Goal: Information Seeking & Learning: Learn about a topic

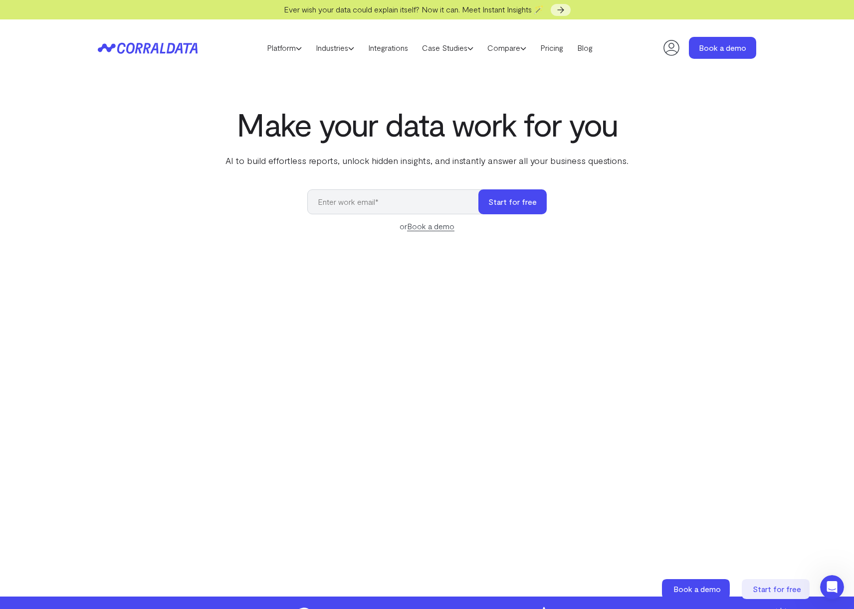
drag, startPoint x: 733, startPoint y: 197, endPoint x: 378, endPoint y: 152, distance: 357.4
click at [731, 197] on div "Make your data work for you AI to build effortless reports, unlock hidden insig…" at bounding box center [427, 329] width 718 height 446
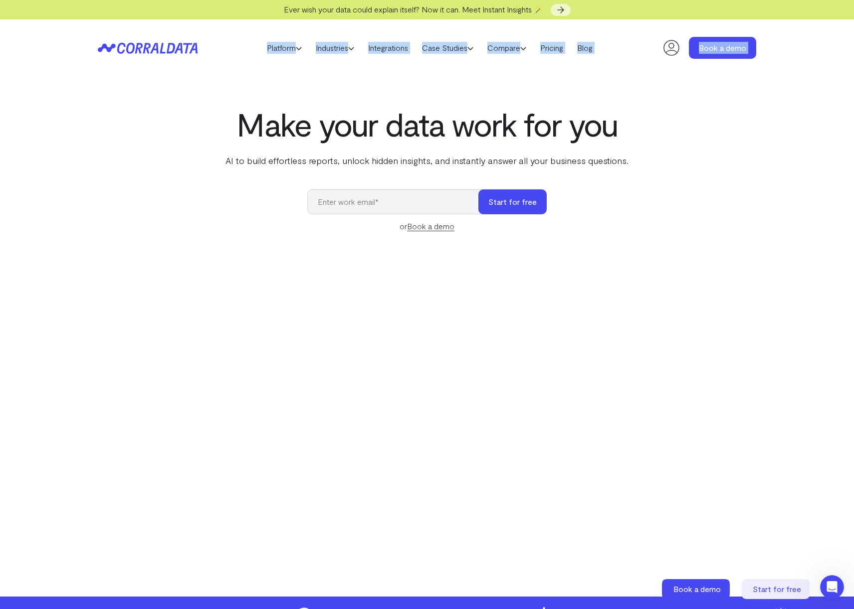
drag, startPoint x: 69, startPoint y: 71, endPoint x: 644, endPoint y: 107, distance: 576.2
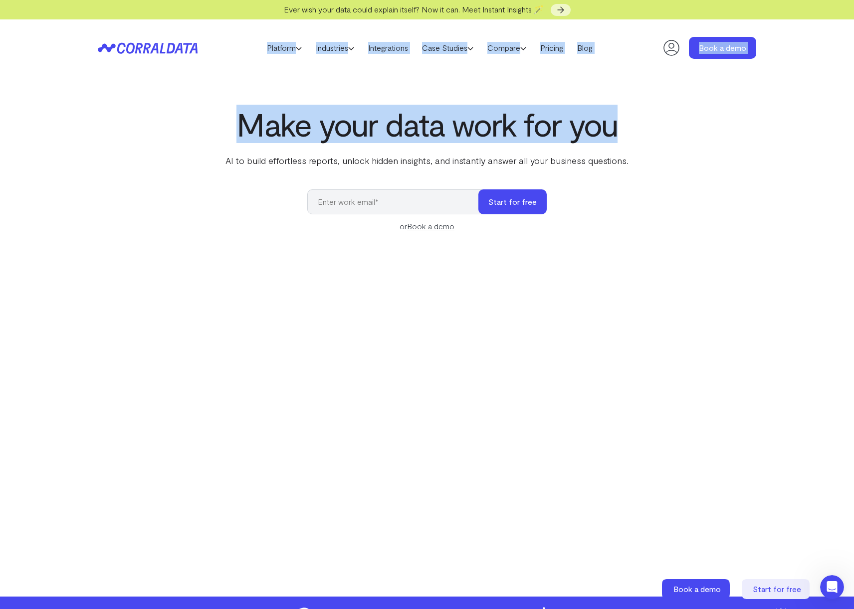
click at [644, 107] on div "Make your data work for you AI to build effortless reports, unlock hidden insig…" at bounding box center [427, 329] width 718 height 446
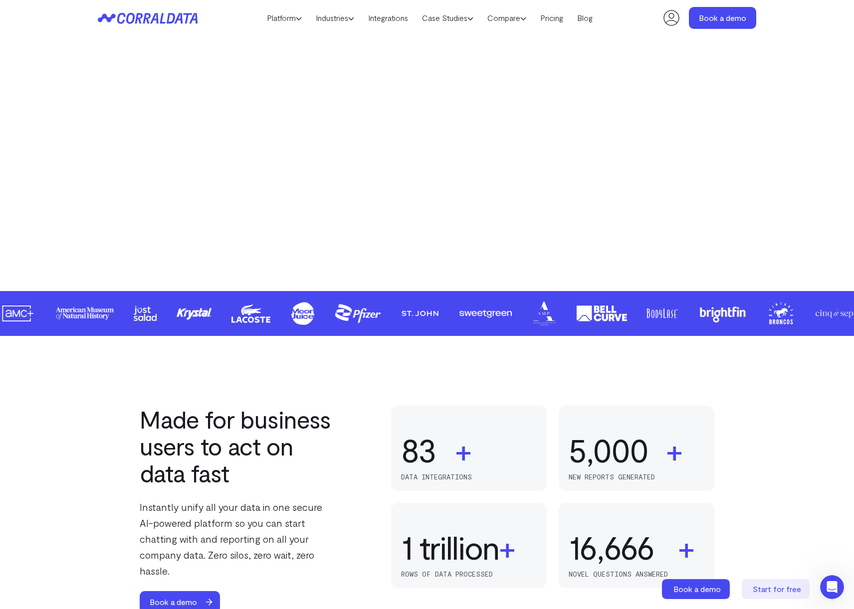
scroll to position [493, 0]
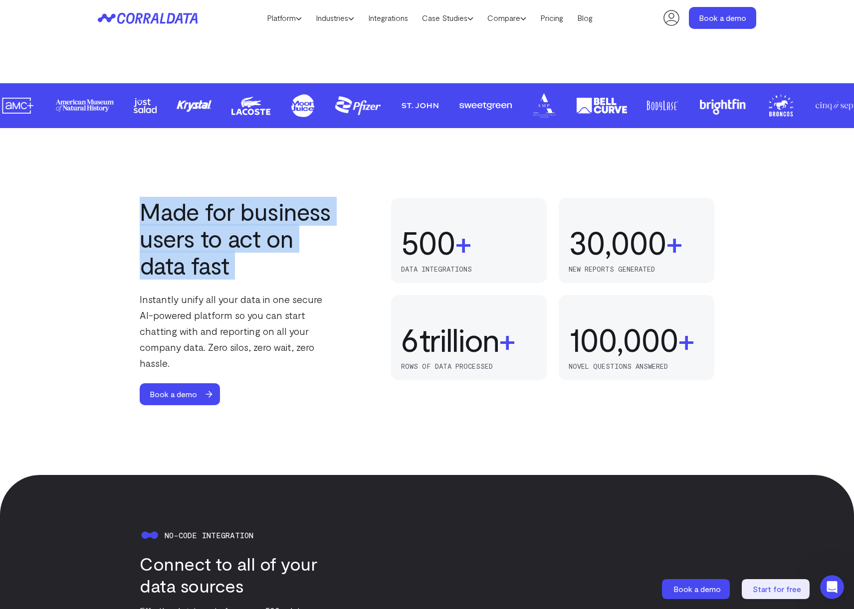
drag, startPoint x: 252, startPoint y: 232, endPoint x: 315, endPoint y: 301, distance: 93.2
click at [315, 300] on div "Made for business users to act on data fast Instantly unify all your data in on…" at bounding box center [427, 301] width 718 height 207
drag, startPoint x: 315, startPoint y: 301, endPoint x: 323, endPoint y: 313, distance: 14.3
click at [318, 305] on p "Instantly unify all your data in one secure AI-powered platform so you can star…" at bounding box center [239, 331] width 198 height 80
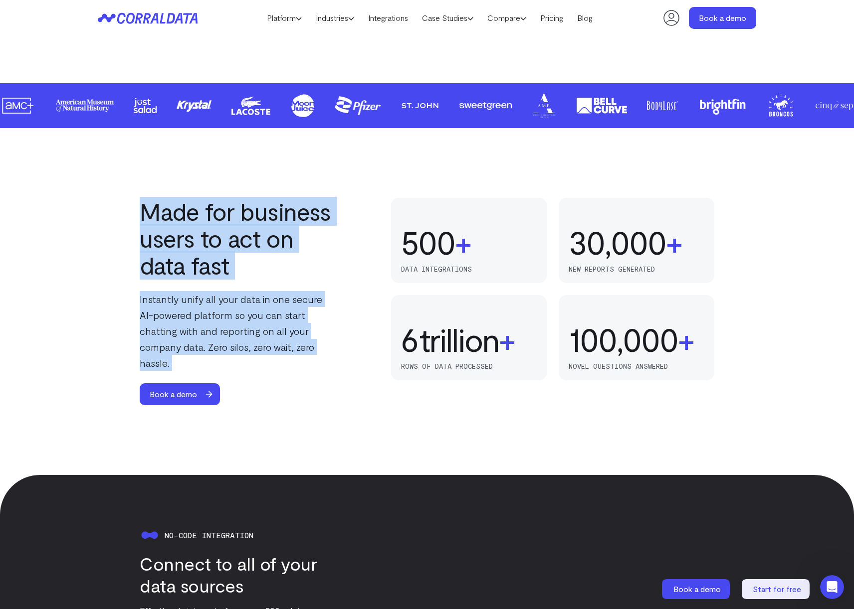
drag, startPoint x: 65, startPoint y: 218, endPoint x: 159, endPoint y: 252, distance: 99.7
click at [159, 252] on div "Made for business users to act on data fast Instantly unify all your data in on…" at bounding box center [239, 301] width 198 height 207
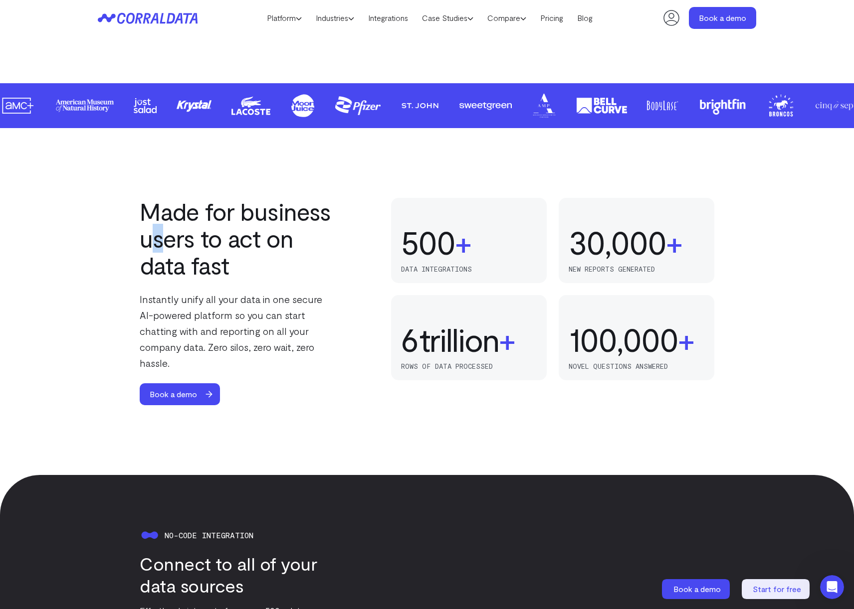
drag, startPoint x: 158, startPoint y: 250, endPoint x: 100, endPoint y: 198, distance: 78.4
click at [125, 218] on div "Made for business users to act on data fast Instantly unify all your data in on…" at bounding box center [427, 301] width 718 height 207
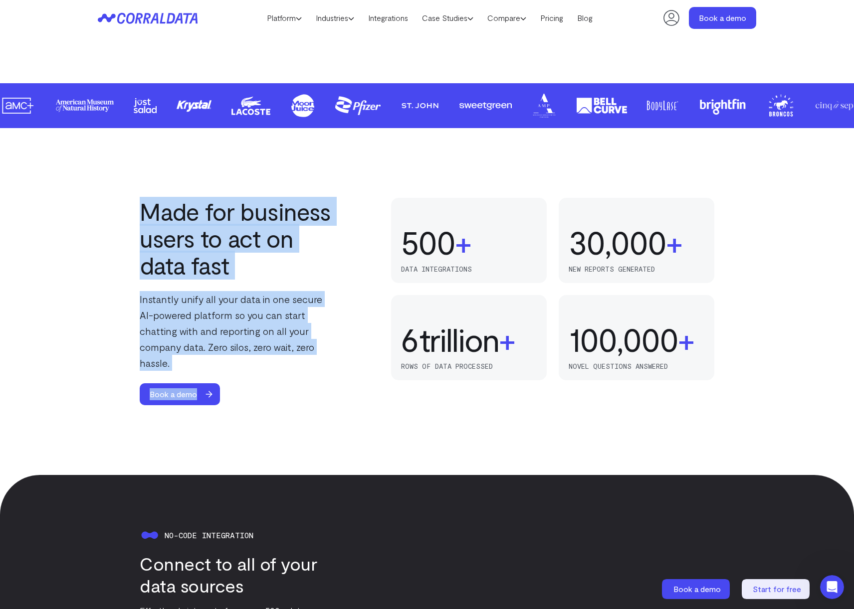
drag, startPoint x: 100, startPoint y: 198, endPoint x: 336, endPoint y: 376, distance: 295.6
click at [336, 376] on div "Made for business users to act on data fast Instantly unify all your data in on…" at bounding box center [427, 301] width 854 height 347
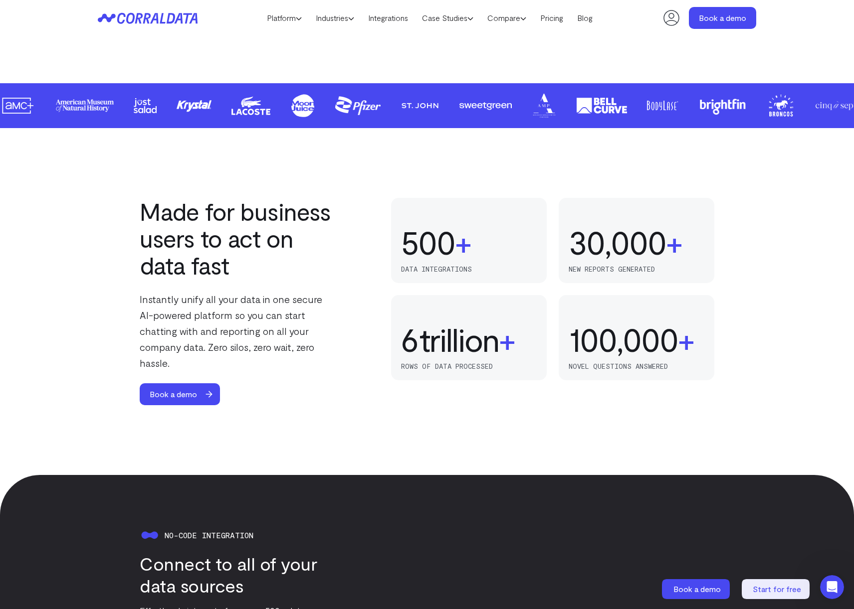
click at [335, 384] on div "Book a demo" at bounding box center [239, 395] width 198 height 22
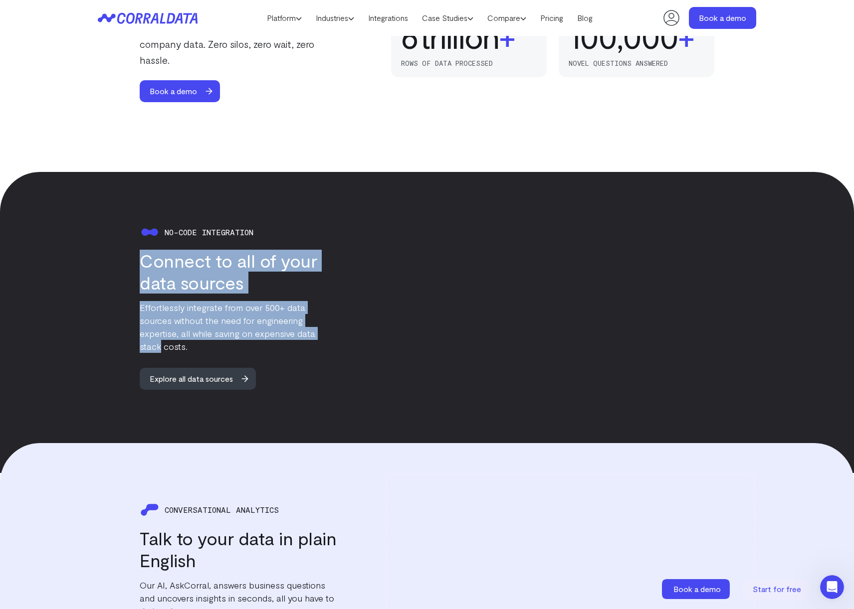
drag, startPoint x: 185, startPoint y: 240, endPoint x: 343, endPoint y: 325, distance: 179.4
click at [344, 325] on div "No-code integration Connect to all of your data sources Effortlessly integrate …" at bounding box center [427, 306] width 658 height 209
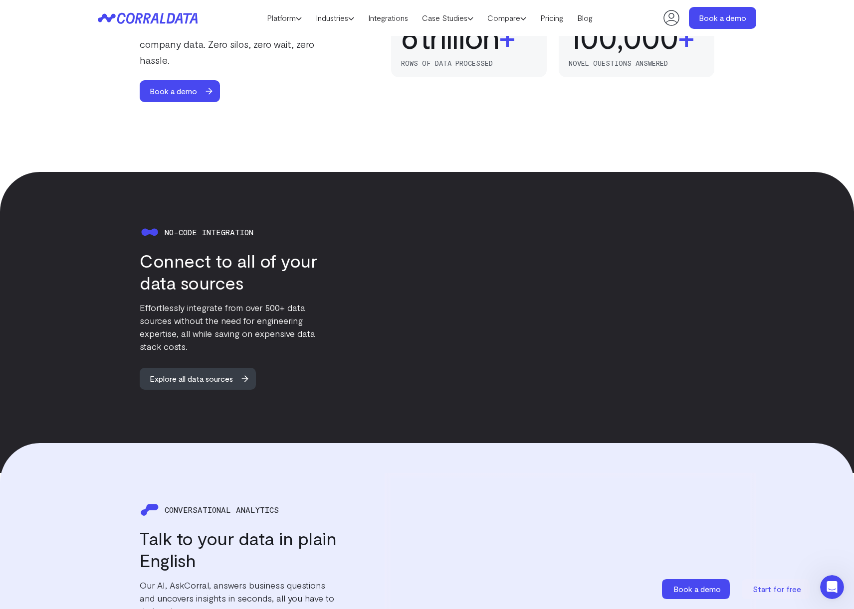
drag, startPoint x: 343, startPoint y: 325, endPoint x: 338, endPoint y: 325, distance: 5.5
click at [342, 325] on div "No-code integration Connect to all of your data sources Effortlessly integrate …" at bounding box center [427, 306] width 658 height 209
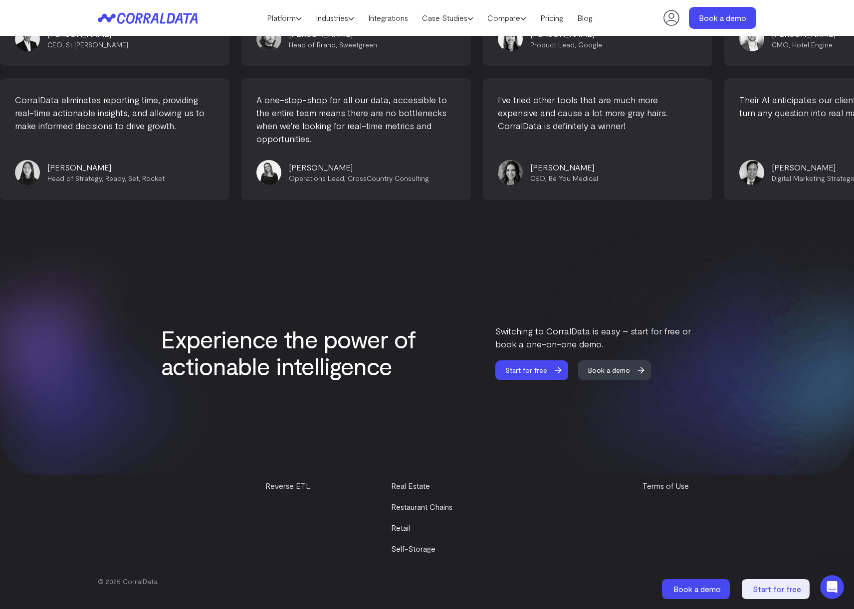
scroll to position [4088, 0]
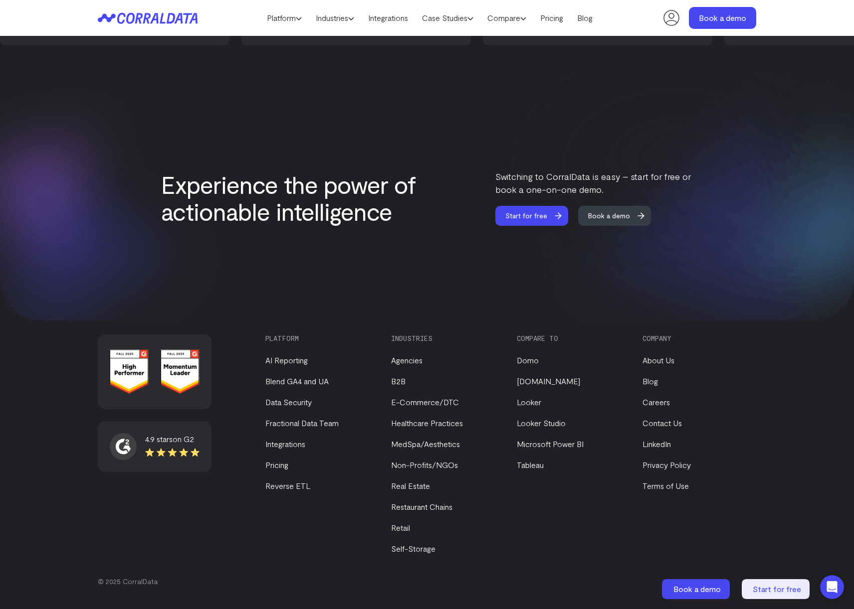
drag, startPoint x: 764, startPoint y: 440, endPoint x: 607, endPoint y: 395, distance: 163.5
click at [764, 440] on div "4.9 stars on G2 Platform AI Reporting Blend GA4 and UA Data Security Fractional…" at bounding box center [427, 469] width 718 height 269
click at [530, 462] on link "Tableau" at bounding box center [530, 464] width 27 height 9
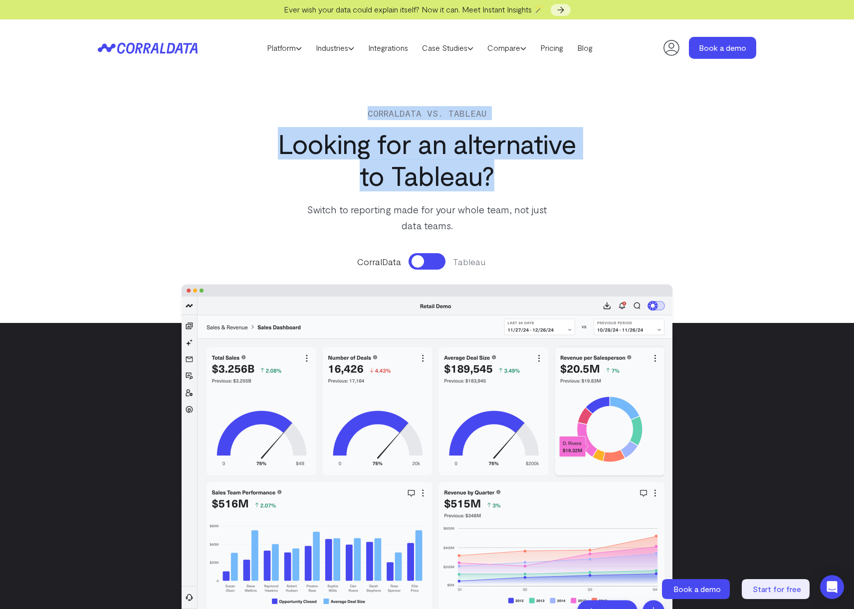
drag, startPoint x: 395, startPoint y: 127, endPoint x: 621, endPoint y: 190, distance: 235.0
click at [621, 190] on div "Corraldata vs. Tableau Looking for an alternative to Tableau? Switch to reporti…" at bounding box center [427, 199] width 718 height 247
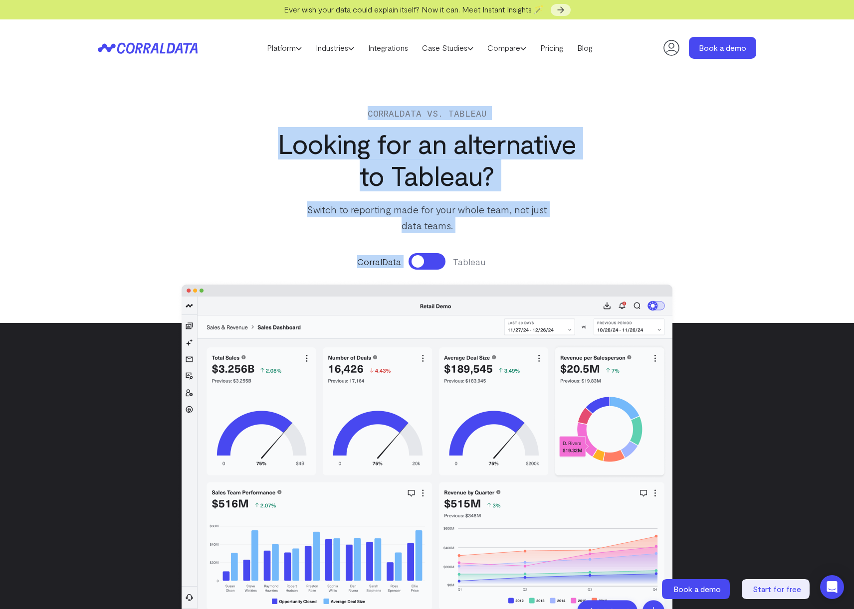
scroll to position [1, 0]
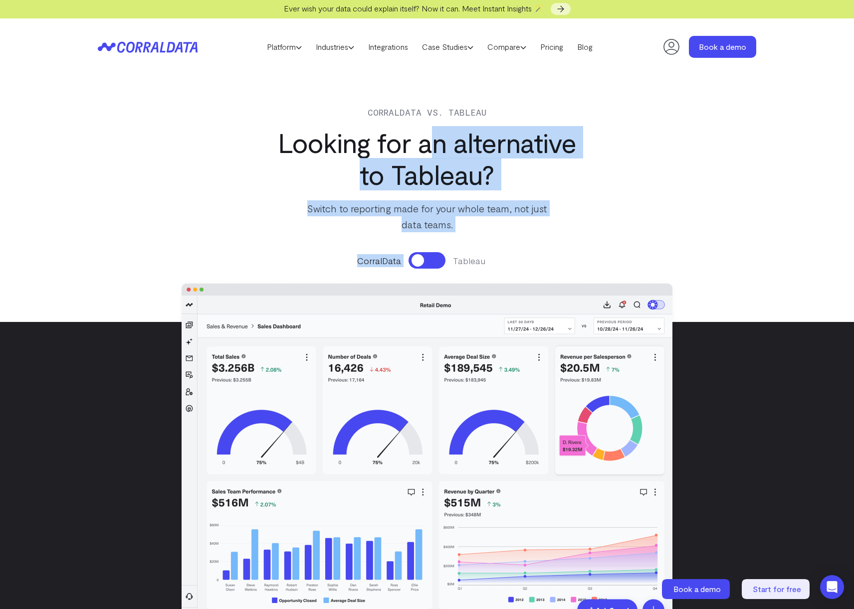
drag, startPoint x: 198, startPoint y: 98, endPoint x: 489, endPoint y: 140, distance: 294.3
drag, startPoint x: 489, startPoint y: 140, endPoint x: 461, endPoint y: 128, distance: 30.4
click at [488, 140] on h1 "Looking for an alternative to Tableau?" at bounding box center [426, 159] width 323 height 64
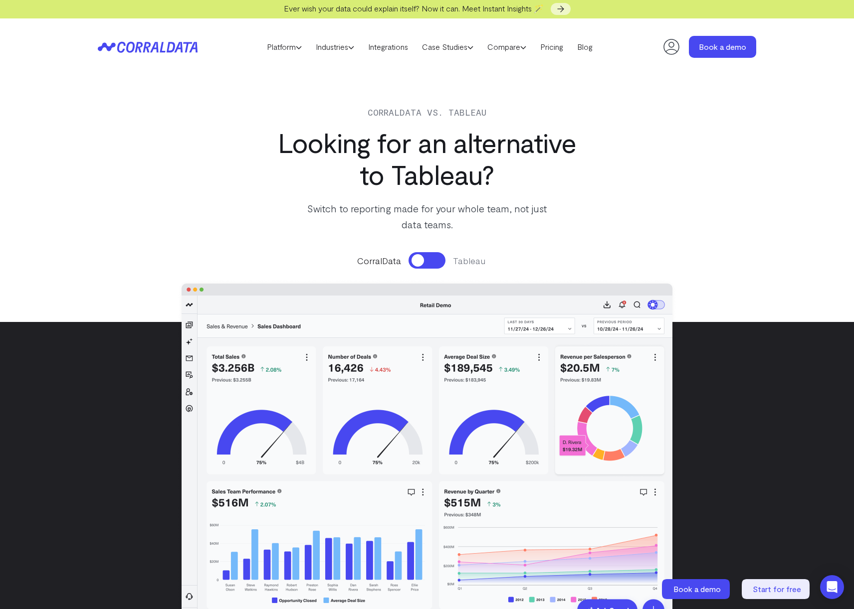
click at [430, 264] on button at bounding box center [426, 260] width 37 height 16
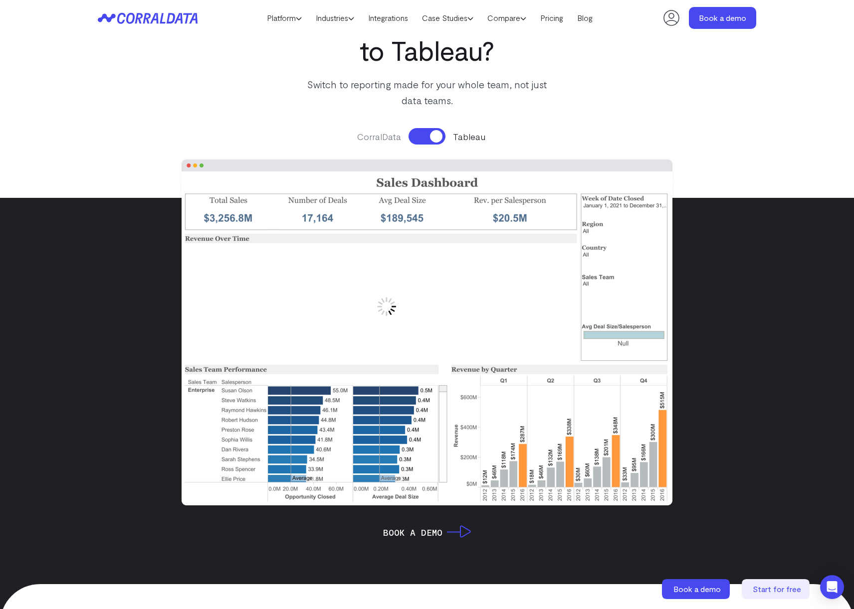
scroll to position [105, 0]
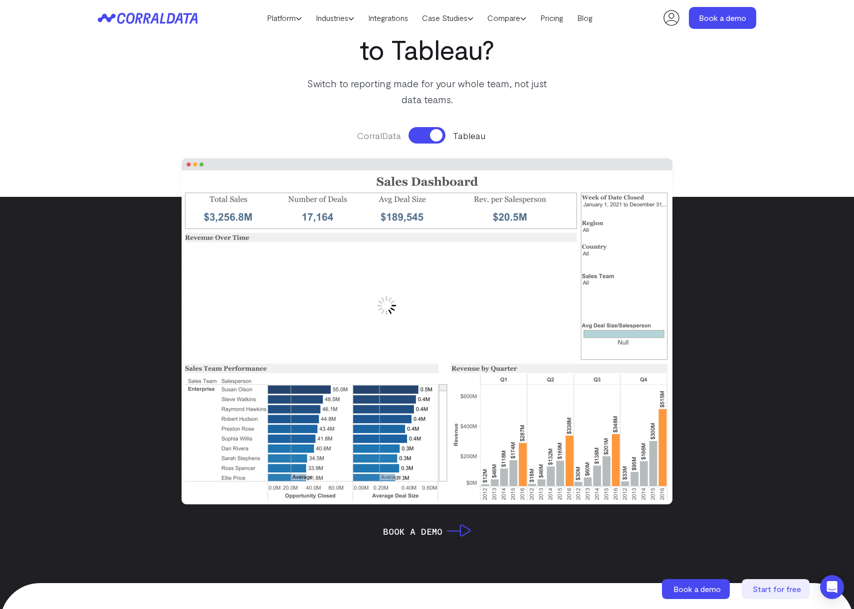
click at [428, 137] on button at bounding box center [426, 135] width 37 height 16
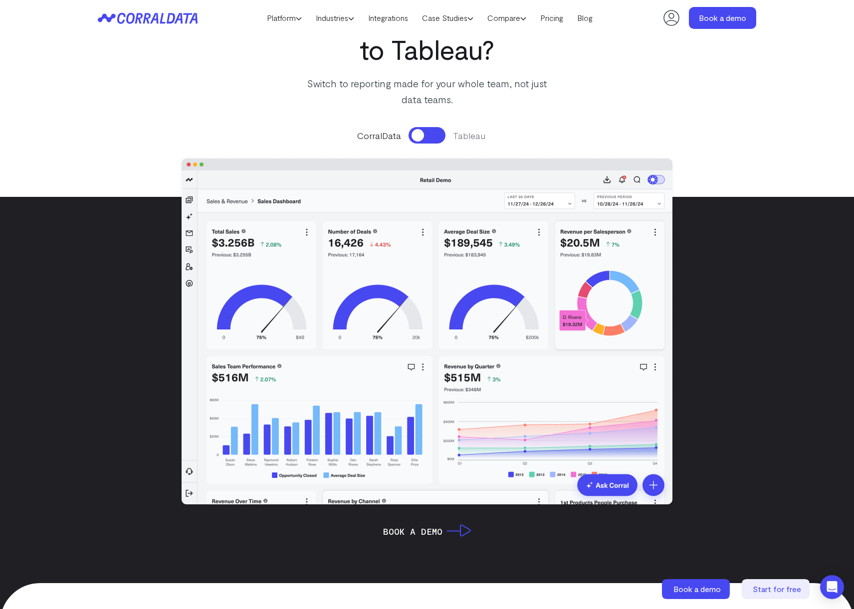
drag, startPoint x: 812, startPoint y: 353, endPoint x: 697, endPoint y: 404, distance: 125.7
click at [811, 353] on div "CorralData Tableau" at bounding box center [427, 313] width 854 height 393
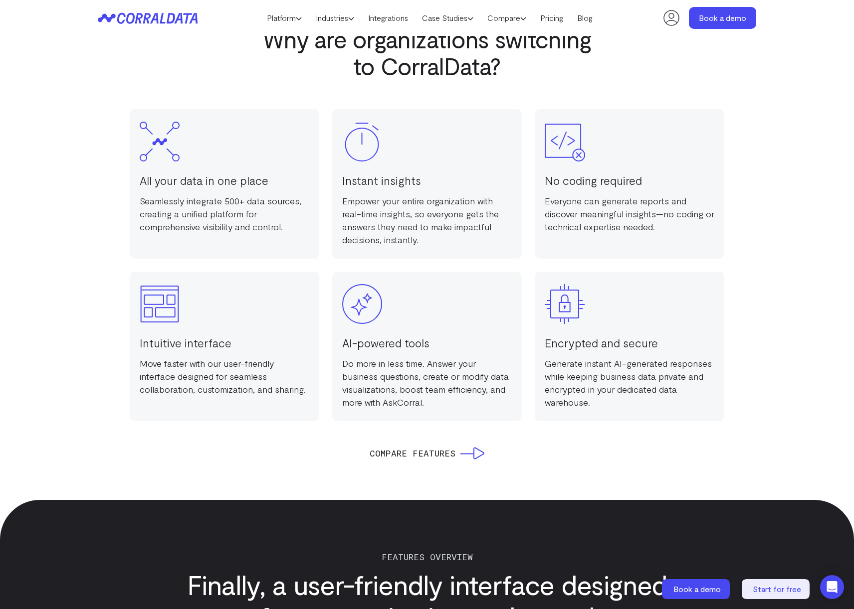
scroll to position [704, 0]
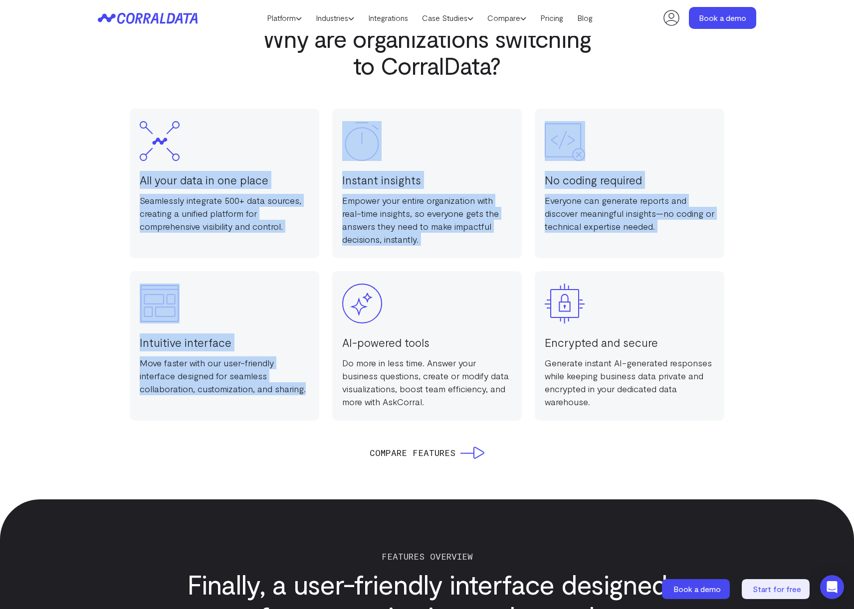
drag, startPoint x: 429, startPoint y: 248, endPoint x: 541, endPoint y: 273, distance: 114.4
click at [540, 273] on div "All your data in one place Seamlessly integrate 500+ data sources, creating a u…" at bounding box center [427, 265] width 594 height 312
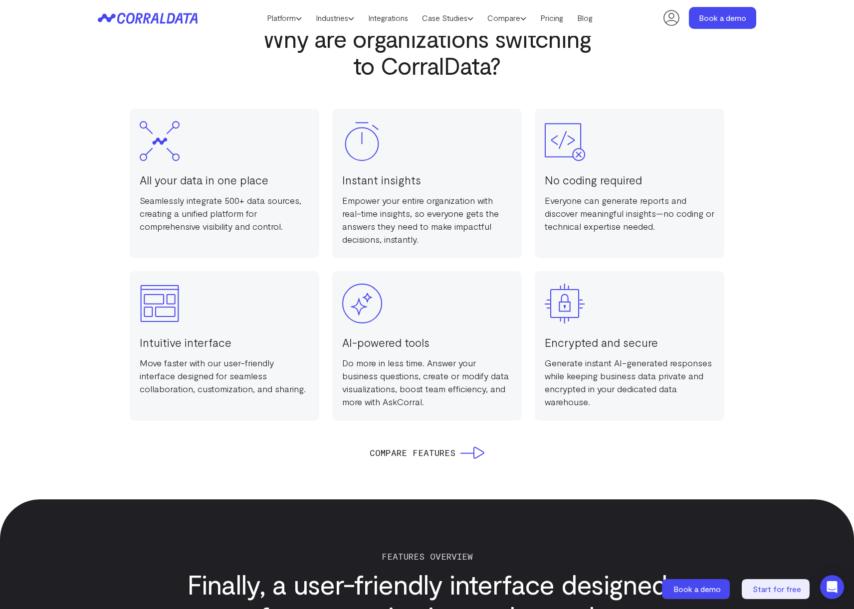
click at [541, 273] on div "Encrypted and secure Generate instant AI-generated responses while keeping busi…" at bounding box center [630, 346] width 190 height 150
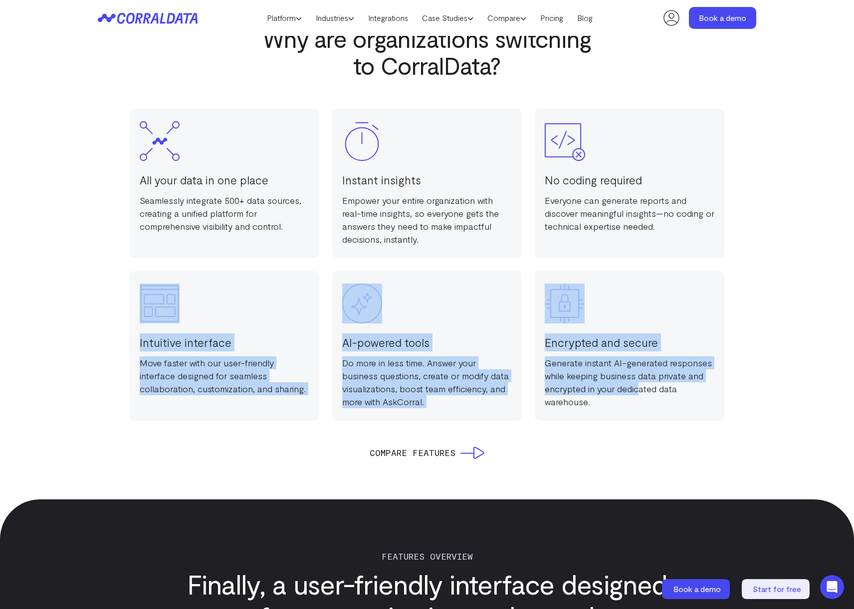
drag, startPoint x: 608, startPoint y: 385, endPoint x: 369, endPoint y: 289, distance: 258.0
click at [369, 289] on div "All your data in one place Seamlessly integrate 500+ data sources, creating a u…" at bounding box center [427, 265] width 594 height 312
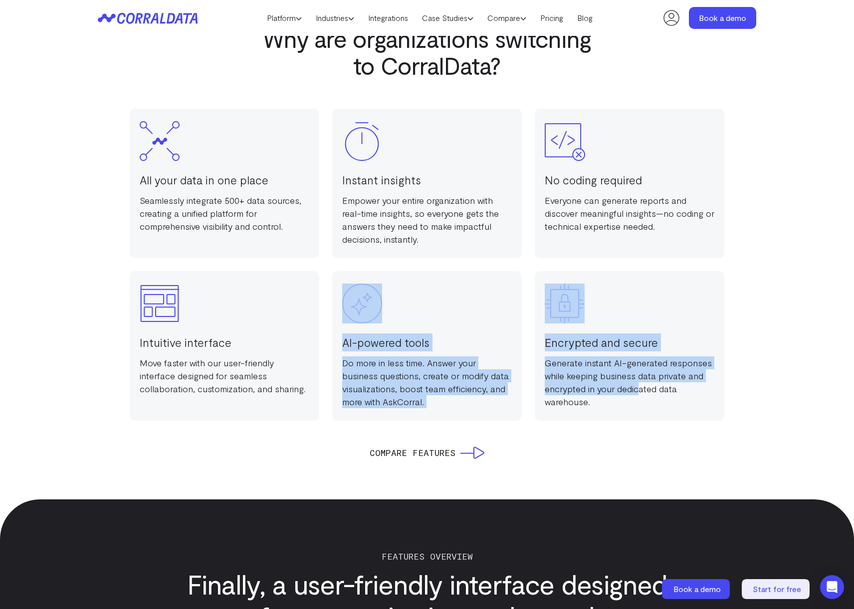
drag, startPoint x: 369, startPoint y: 289, endPoint x: 352, endPoint y: 283, distance: 17.8
click at [633, 374] on p "Generate instant AI-generated responses while keeping business data private and…" at bounding box center [630, 383] width 170 height 52
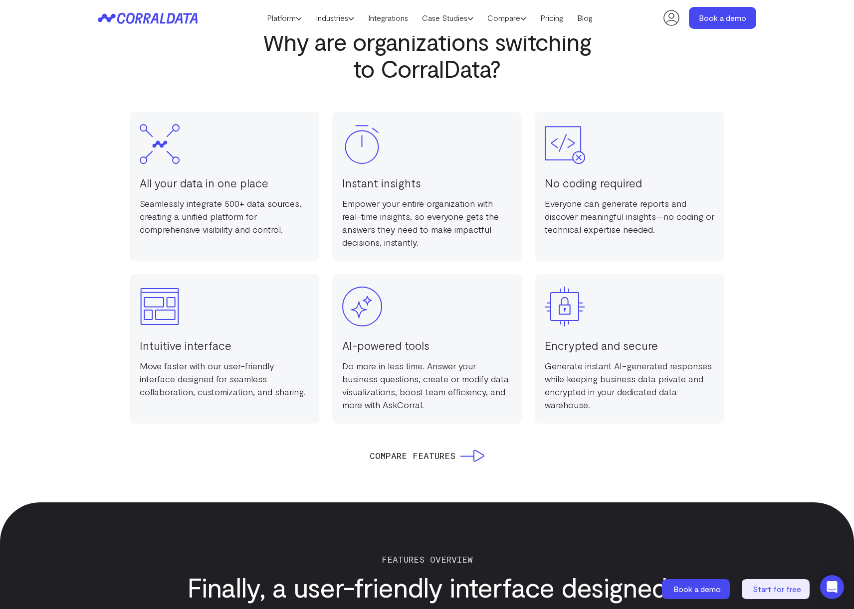
click at [390, 367] on p "Do more in less time. Answer your business questions, create or modify data vis…" at bounding box center [427, 386] width 170 height 52
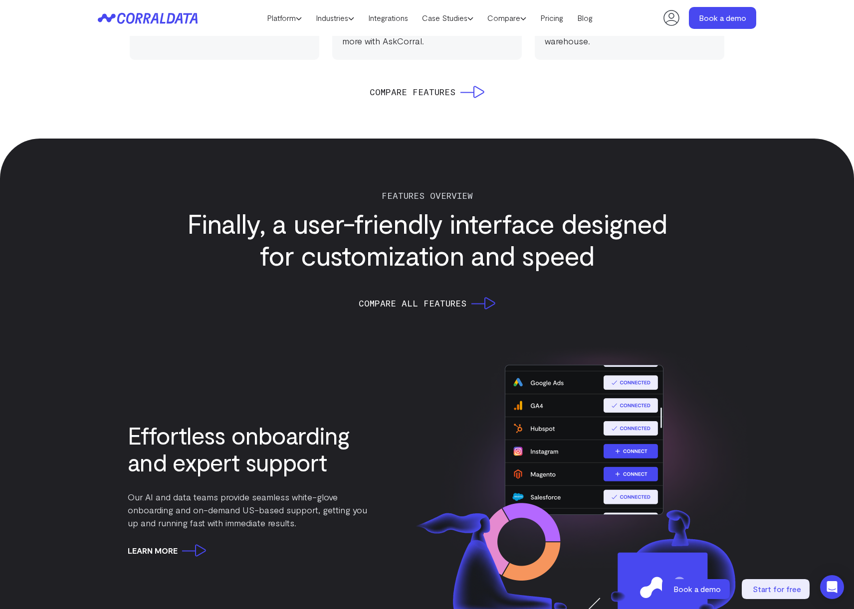
scroll to position [1155, 0]
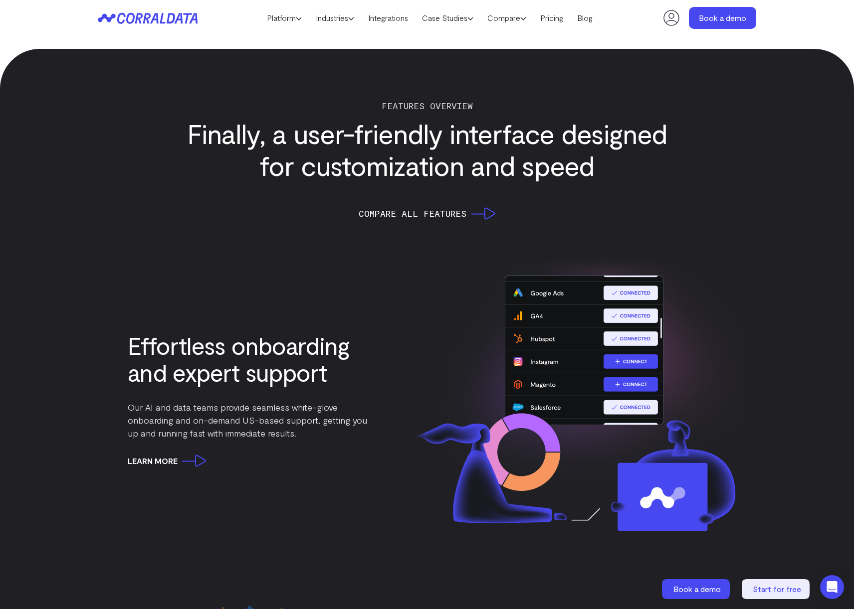
drag, startPoint x: 157, startPoint y: 273, endPoint x: 171, endPoint y: 269, distance: 14.7
click at [170, 270] on div "Effortless onboarding and expert support Our AI and data teams provide seamless…" at bounding box center [427, 399] width 658 height 308
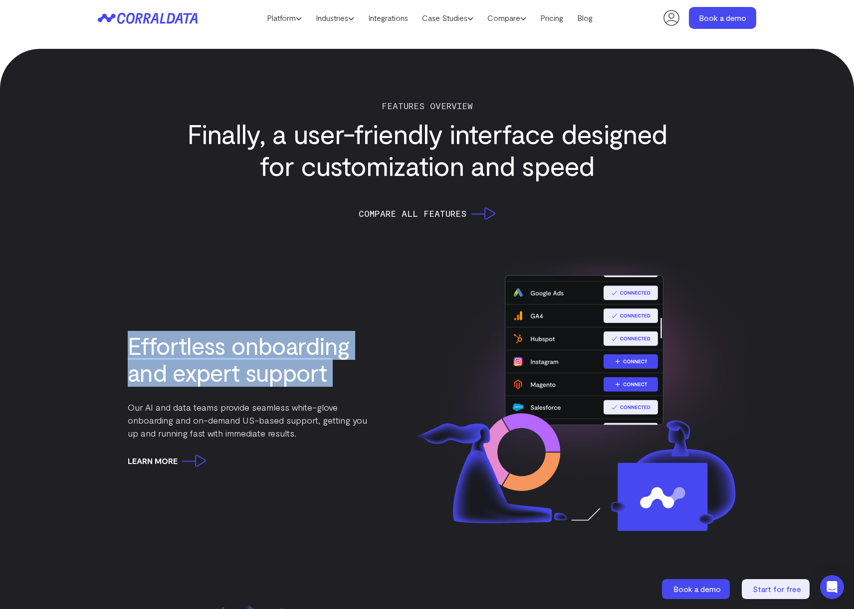
drag, startPoint x: 217, startPoint y: 323, endPoint x: 333, endPoint y: 394, distance: 136.3
click at [333, 394] on div "Effortless onboarding and expert support Our AI and data teams provide seamless…" at bounding box center [427, 399] width 658 height 308
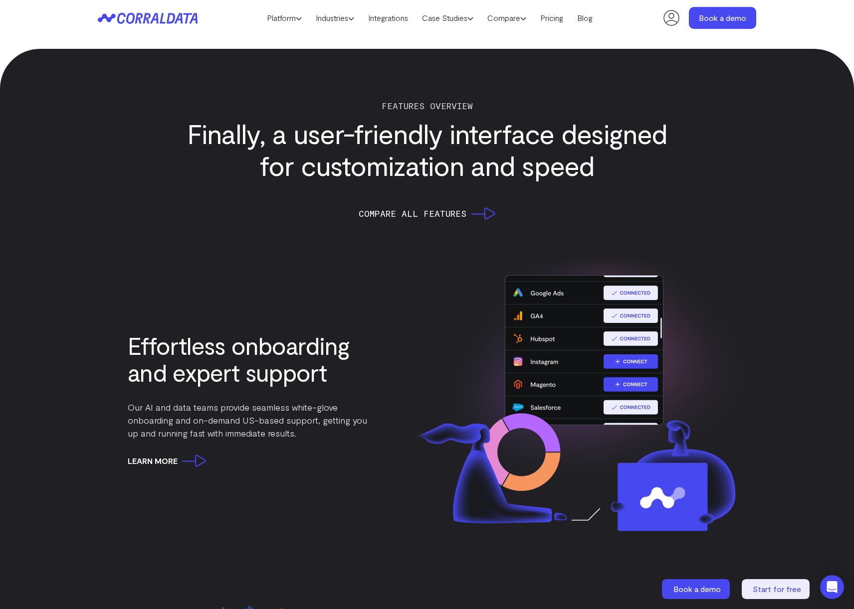
click at [333, 395] on div "Effortless onboarding and expert support Our AI and data teams provide seamless…" at bounding box center [247, 399] width 239 height 135
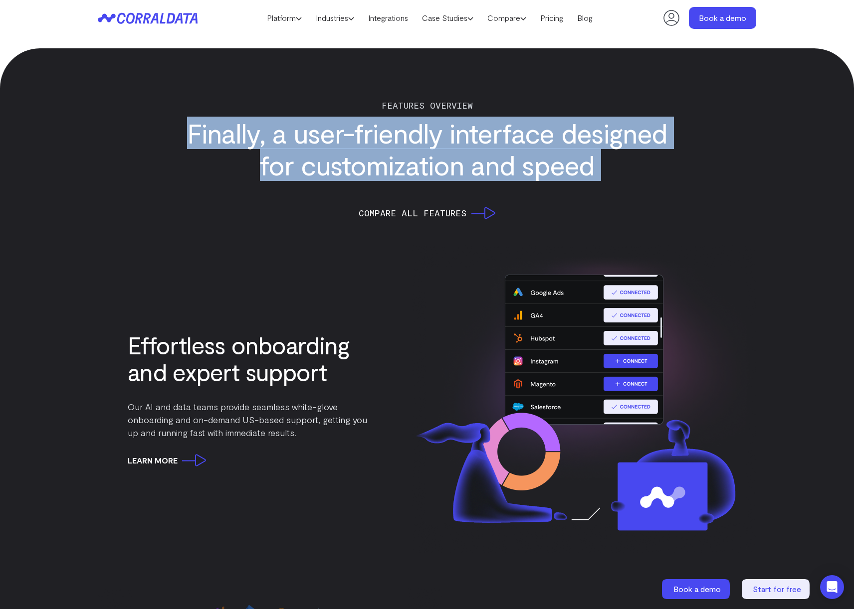
drag, startPoint x: 182, startPoint y: 111, endPoint x: 710, endPoint y: 186, distance: 533.4
drag, startPoint x: 710, startPoint y: 186, endPoint x: 704, endPoint y: 183, distance: 6.9
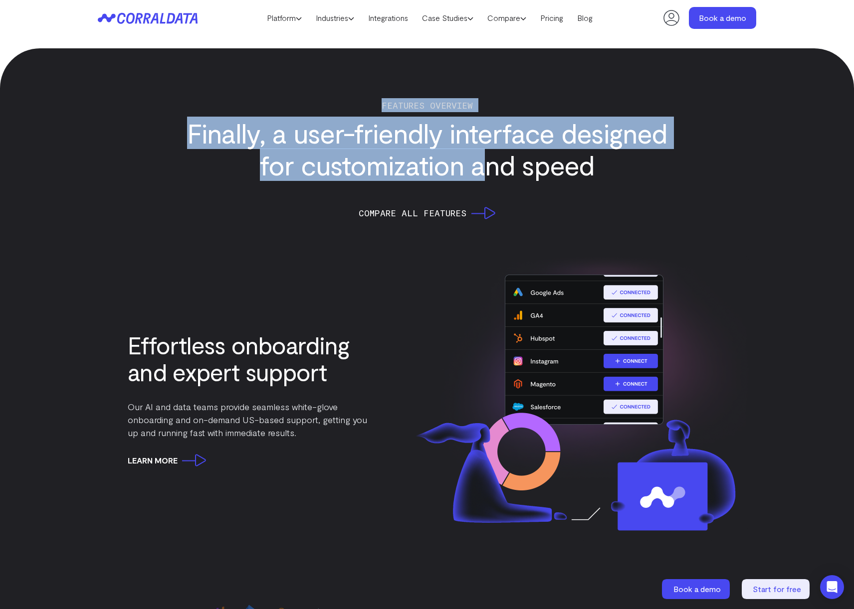
drag, startPoint x: 264, startPoint y: 125, endPoint x: 212, endPoint y: 111, distance: 54.2
click at [212, 111] on div "FEATURES Overview Finally, a user-friendly interface designed for customization…" at bounding box center [427, 159] width 491 height 122
drag, startPoint x: 212, startPoint y: 111, endPoint x: 198, endPoint y: 109, distance: 14.1
click at [212, 111] on p "FEATURES Overview" at bounding box center [427, 105] width 491 height 14
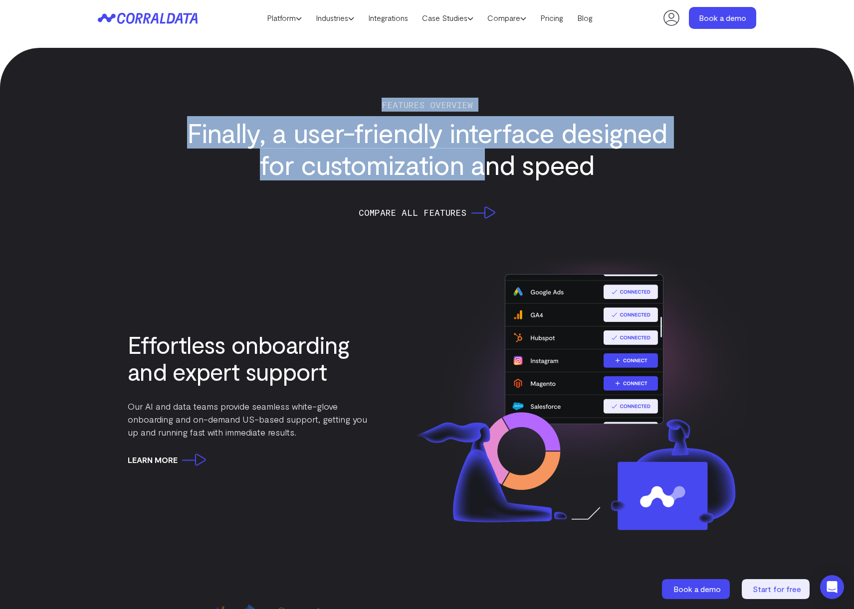
drag, startPoint x: 489, startPoint y: 158, endPoint x: 553, endPoint y: 158, distance: 63.8
click at [553, 158] on h2 "Finally, a user-friendly interface designed for customization and speed" at bounding box center [427, 149] width 491 height 64
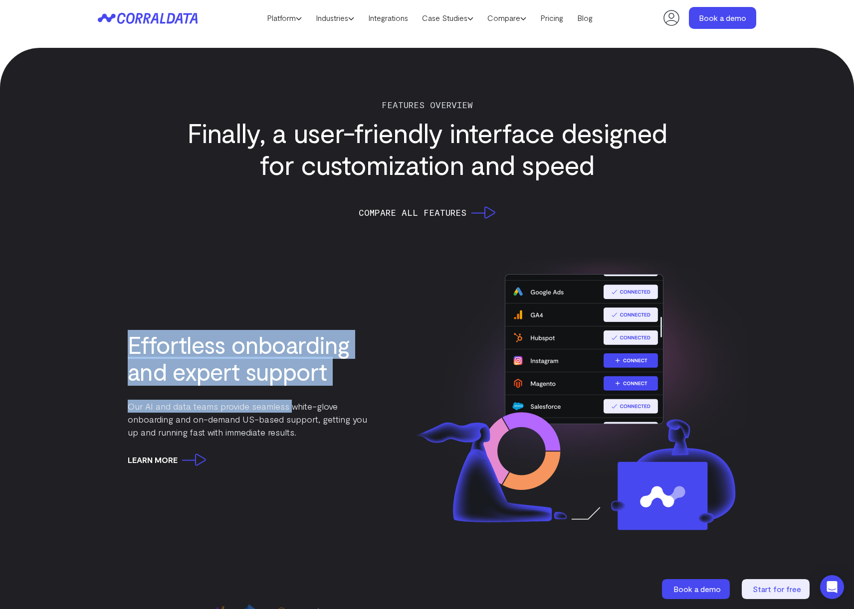
drag, startPoint x: 255, startPoint y: 392, endPoint x: 306, endPoint y: 411, distance: 54.5
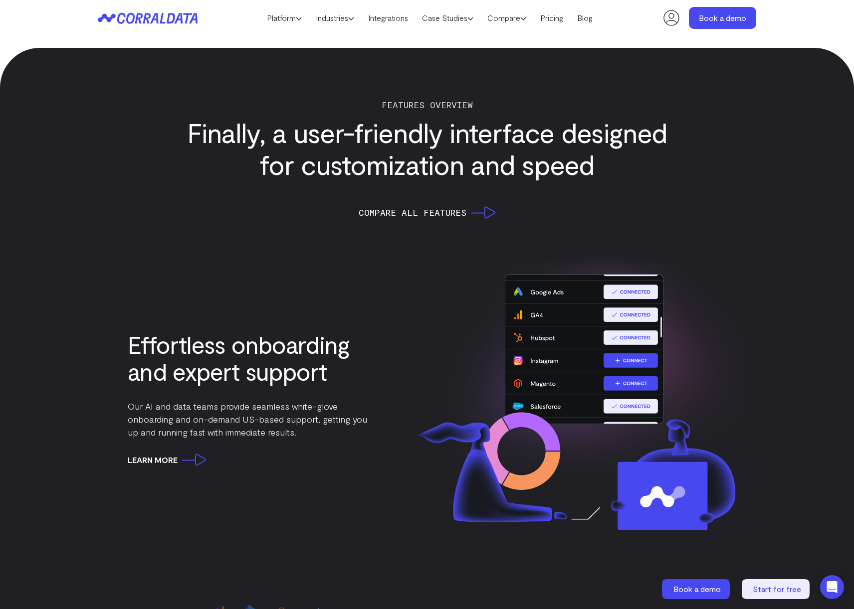
click at [306, 411] on p "Our AI and data teams provide seamless white-glove onboarding and on-demand US-…" at bounding box center [247, 419] width 239 height 39
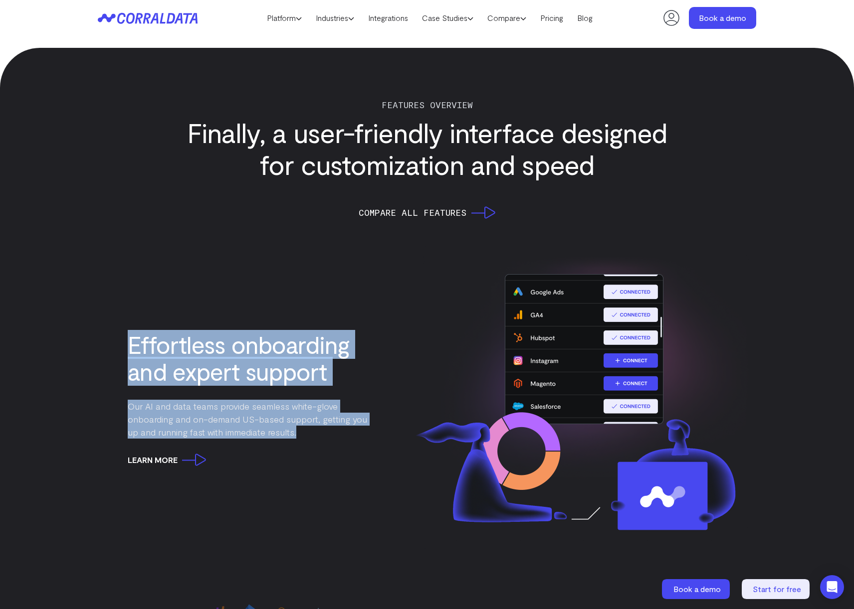
drag, startPoint x: 310, startPoint y: 432, endPoint x: 61, endPoint y: 309, distance: 278.1
drag, startPoint x: 264, startPoint y: 377, endPoint x: 365, endPoint y: 422, distance: 110.3
click at [365, 422] on div "Effortless onboarding and expert support Our AI and data teams provide seamless…" at bounding box center [427, 398] width 658 height 308
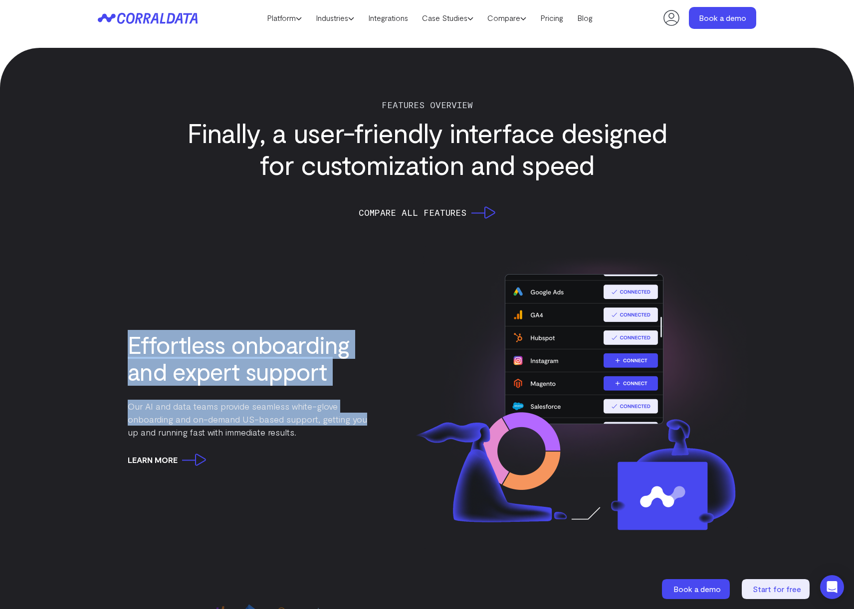
click at [366, 418] on p "Our AI and data teams provide seamless white-glove onboarding and on-demand US-…" at bounding box center [247, 419] width 239 height 39
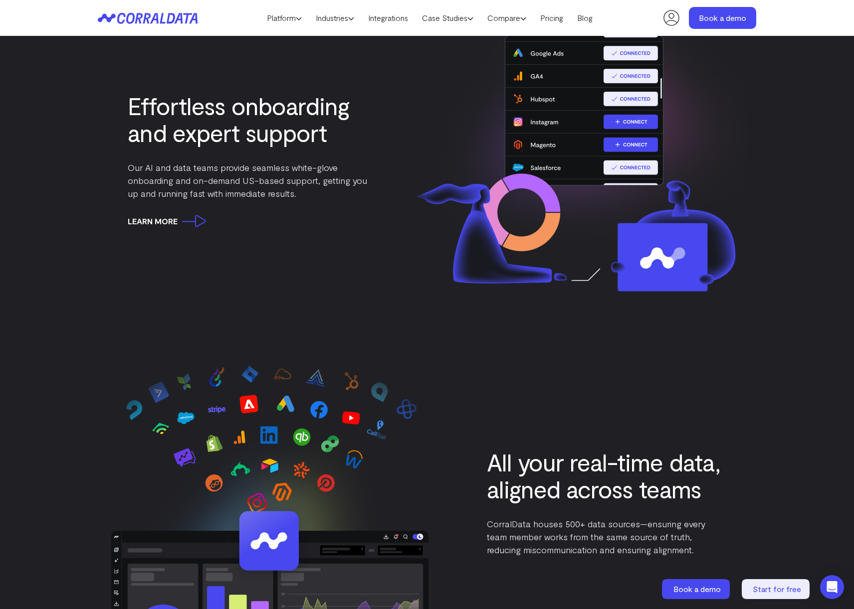
scroll to position [1518, 0]
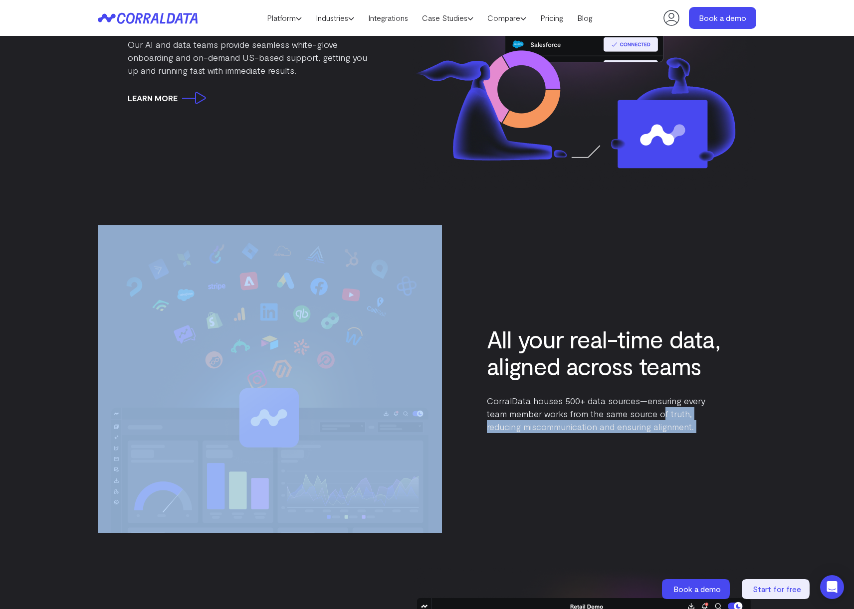
drag, startPoint x: 479, startPoint y: 304, endPoint x: 643, endPoint y: 410, distance: 195.7
click at [643, 410] on div "All your real-time data, aligned across teams CorralData houses 500+ data sourc…" at bounding box center [427, 379] width 658 height 308
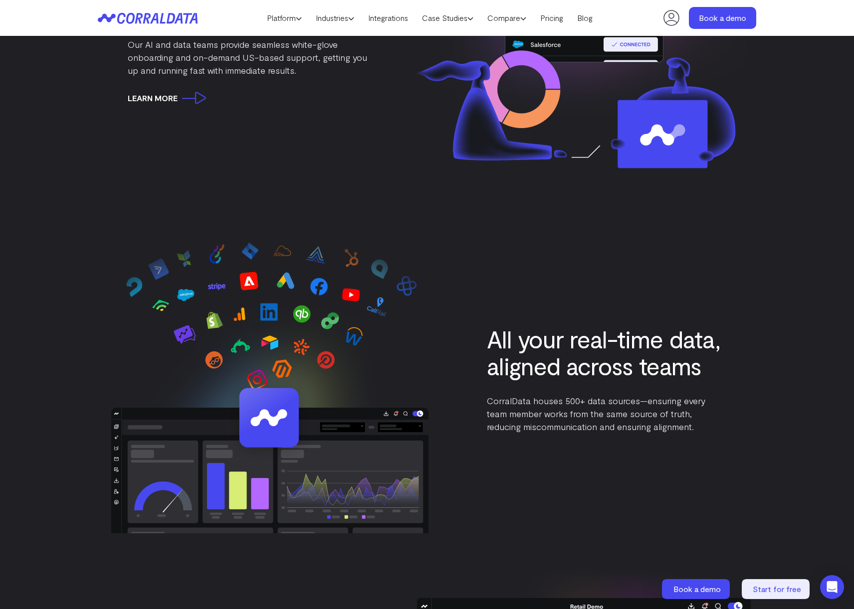
click at [643, 410] on p "CorralData houses 500+ data sources—ensuring every team member works from the s…" at bounding box center [606, 414] width 239 height 39
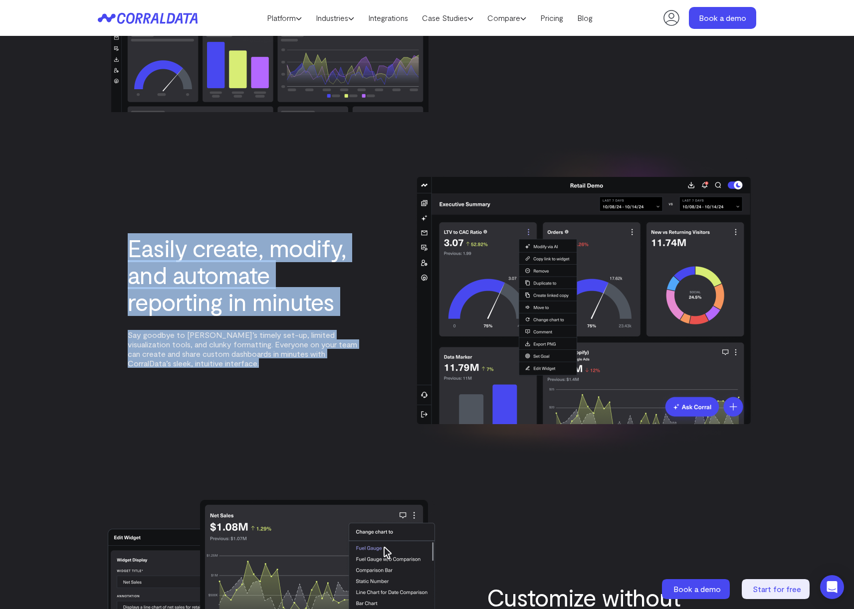
drag, startPoint x: 108, startPoint y: 202, endPoint x: 361, endPoint y: 419, distance: 333.2
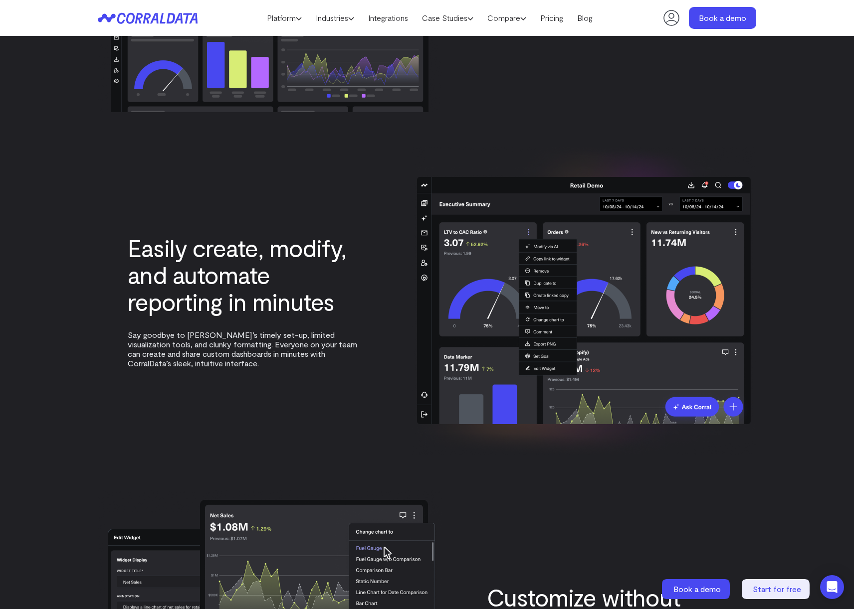
click at [361, 419] on div "Easily create, modify, and automate reporting in minutes Say goodbye to Tableau…" at bounding box center [427, 301] width 658 height 308
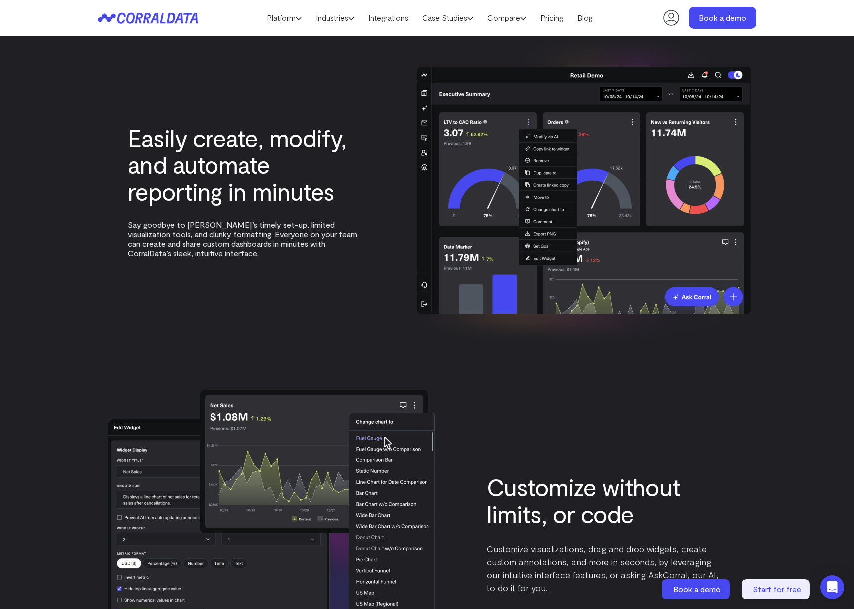
scroll to position [2467, 0]
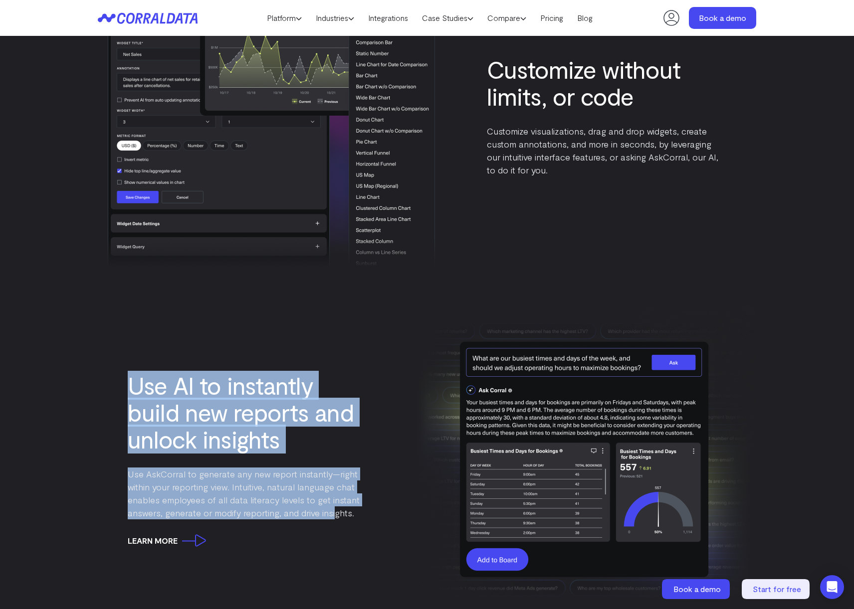
drag, startPoint x: 161, startPoint y: 407, endPoint x: 348, endPoint y: 524, distance: 220.7
click at [348, 524] on div "FEATURES Overview Finally, a user-friendly interface designed for customization…" at bounding box center [427, 214] width 718 height 2857
click at [348, 524] on div "Use AI to instantly build new reports and unlock insights Use AskCorral to gene…" at bounding box center [247, 459] width 239 height 175
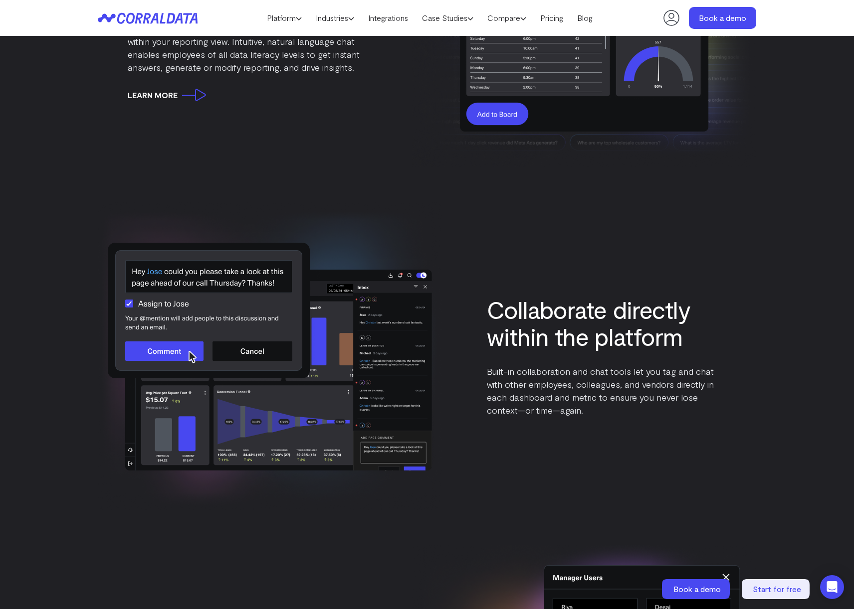
scroll to position [2981, 0]
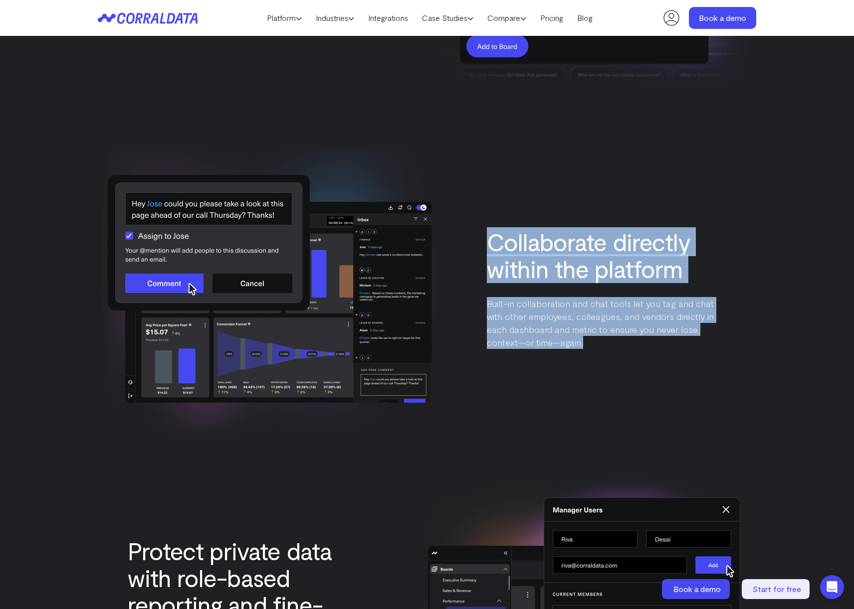
drag, startPoint x: 526, startPoint y: 193, endPoint x: 660, endPoint y: 346, distance: 203.9
click at [660, 346] on div "Collaborate directly within the platform Built-in collaboration and chat tools …" at bounding box center [427, 289] width 658 height 308
click at [660, 346] on p "Built-in collaboration and chat tools let you tag and chat with other employees…" at bounding box center [606, 323] width 239 height 52
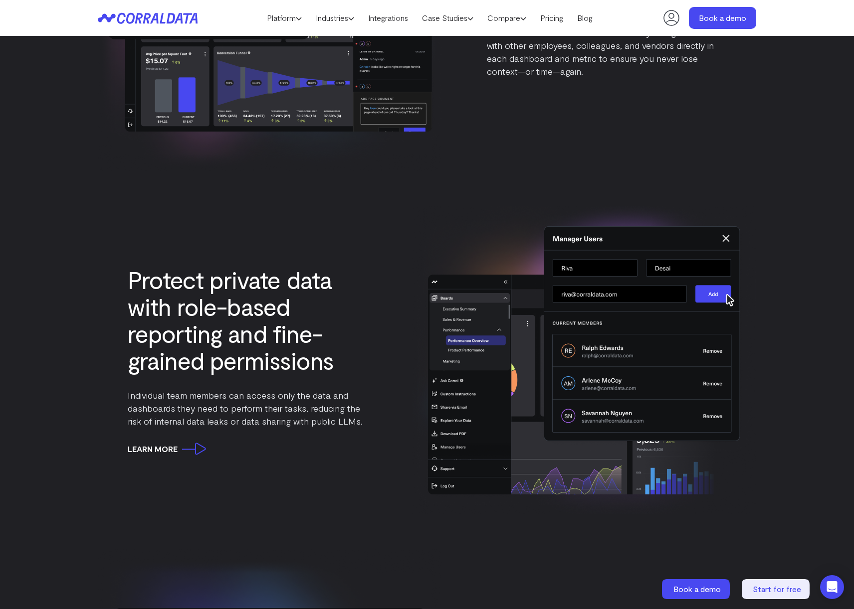
scroll to position [3576, 0]
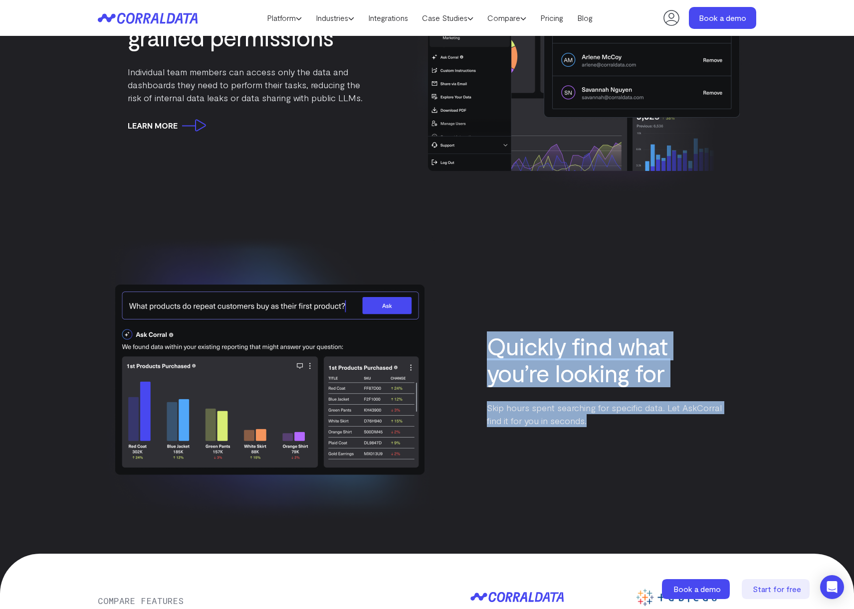
drag, startPoint x: 560, startPoint y: 373, endPoint x: 598, endPoint y: 423, distance: 63.6
click at [598, 423] on div "Quickly find what you’re looking for Skip hours spent searching for specific da…" at bounding box center [427, 380] width 658 height 308
click at [598, 423] on p "Skip hours spent searching for specific data. Let AskCorral find it for you in …" at bounding box center [606, 414] width 239 height 26
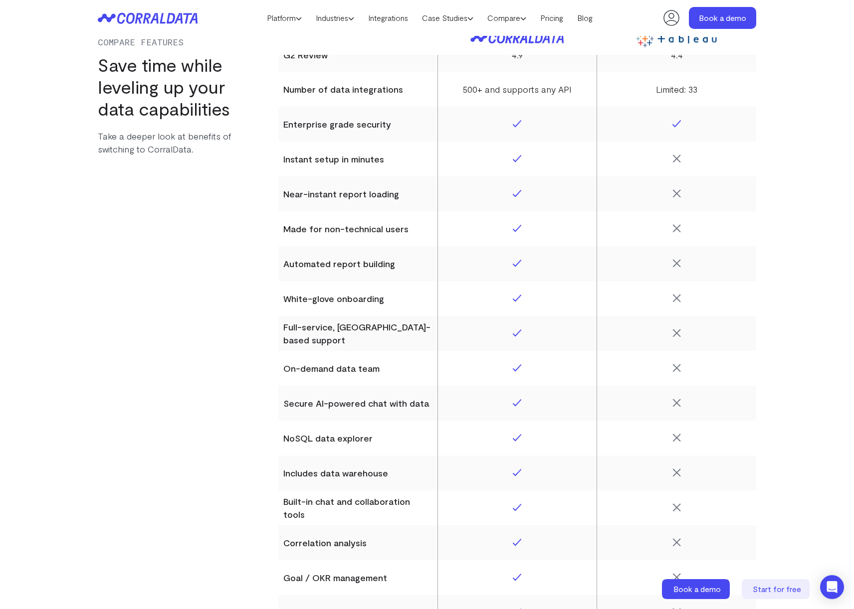
scroll to position [4071, 0]
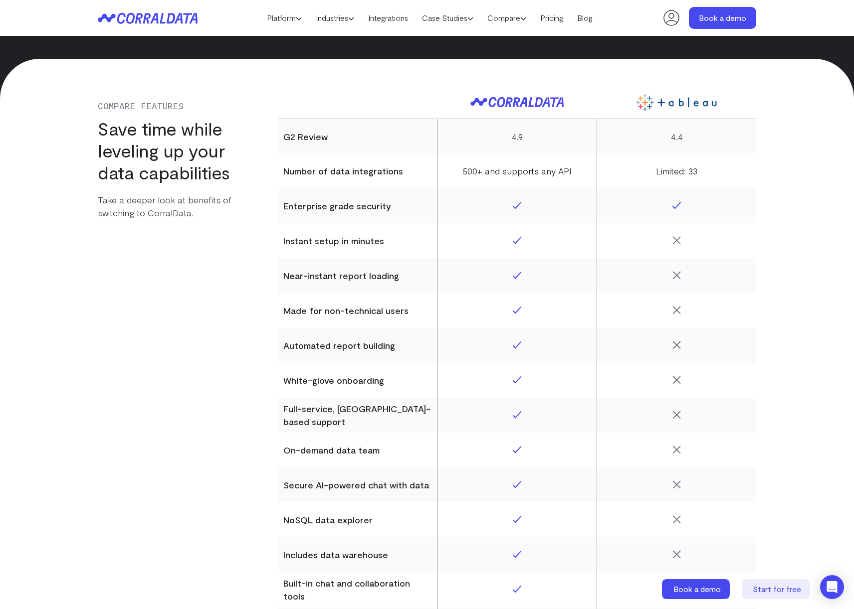
click at [787, 162] on section "Compare Features Save time while leveling up your data capabilities Take a deep…" at bounding box center [427, 428] width 854 height 738
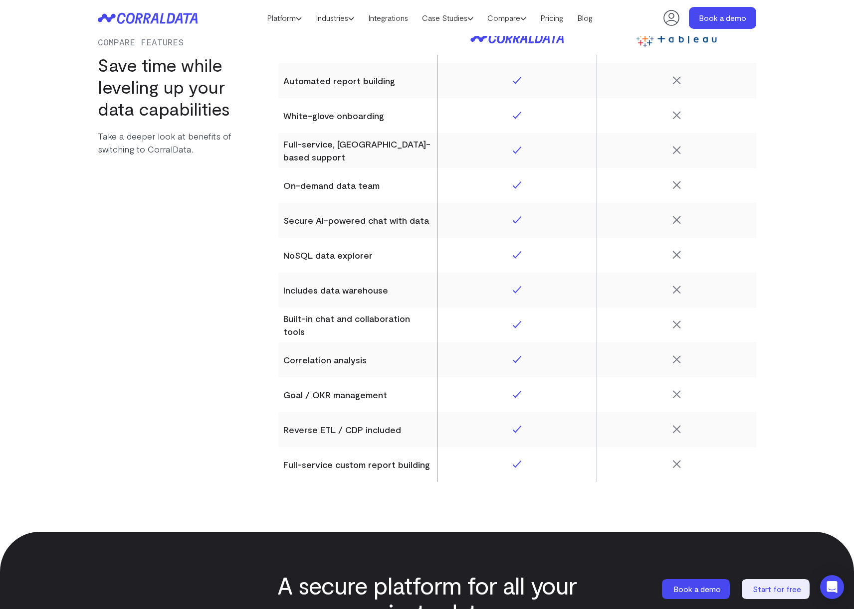
scroll to position [4333, 0]
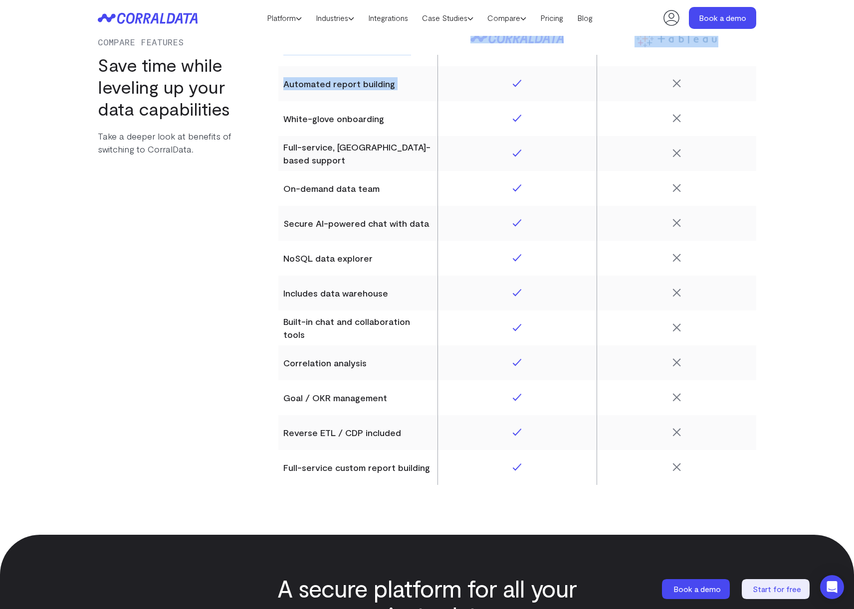
drag, startPoint x: 326, startPoint y: 501, endPoint x: 348, endPoint y: 526, distance: 33.2
click at [348, 526] on section "Compare Features Save time while leveling up your data capabilities Take a deep…" at bounding box center [427, 166] width 854 height 738
drag, startPoint x: 348, startPoint y: 526, endPoint x: 377, endPoint y: 488, distance: 48.4
click at [348, 526] on section "Compare Features Save time while leveling up your data capabilities Take a deep…" at bounding box center [427, 166] width 854 height 738
drag, startPoint x: 377, startPoint y: 488, endPoint x: 268, endPoint y: 233, distance: 277.1
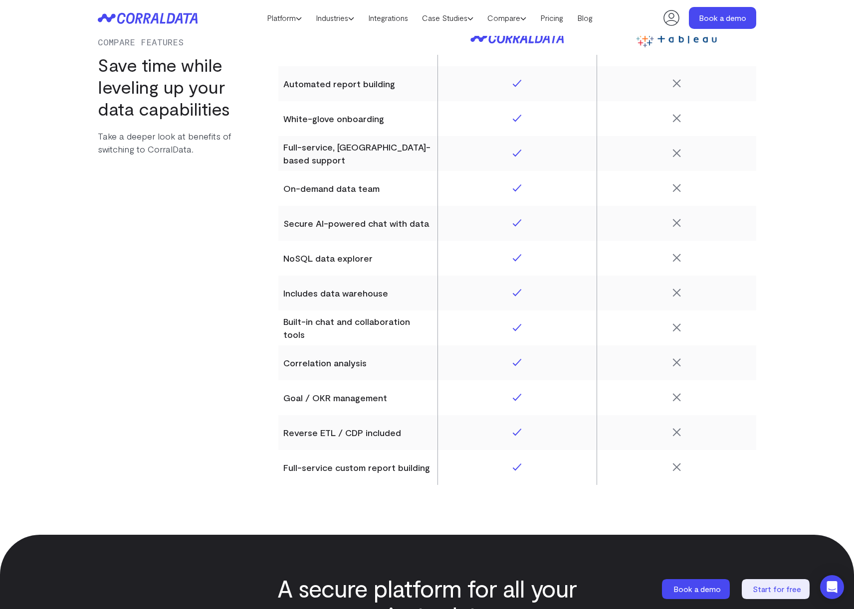
click at [264, 235] on section "Compare Features Save time while leveling up your data capabilities Take a deep…" at bounding box center [427, 166] width 854 height 738
drag, startPoint x: 268, startPoint y: 233, endPoint x: 313, endPoint y: 193, distance: 60.4
click at [268, 233] on div "Compare Features Save time while leveling up your data capabilities Take a deep…" at bounding box center [427, 143] width 658 height 683
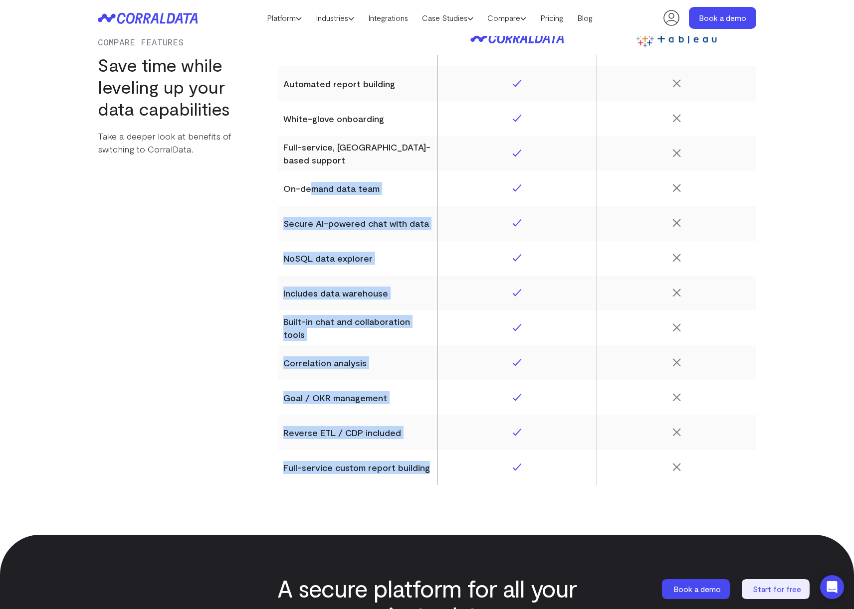
drag, startPoint x: 313, startPoint y: 193, endPoint x: 383, endPoint y: 482, distance: 297.9
click at [382, 482] on tbody "G2 Review 4.9 4.4 Number of data integrations 500+ and supports any API Limited…" at bounding box center [517, 171] width 478 height 628
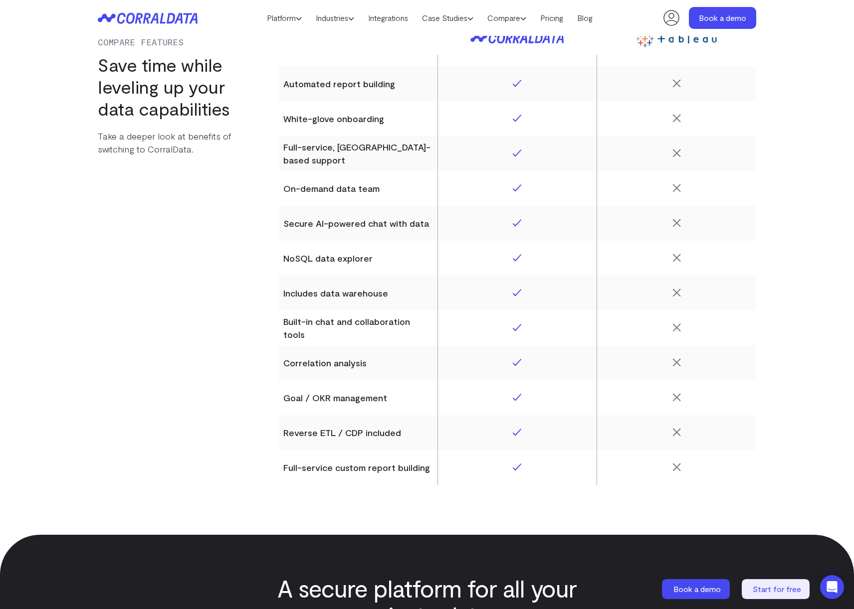
click at [384, 482] on th "Full-service custom report building" at bounding box center [357, 467] width 159 height 35
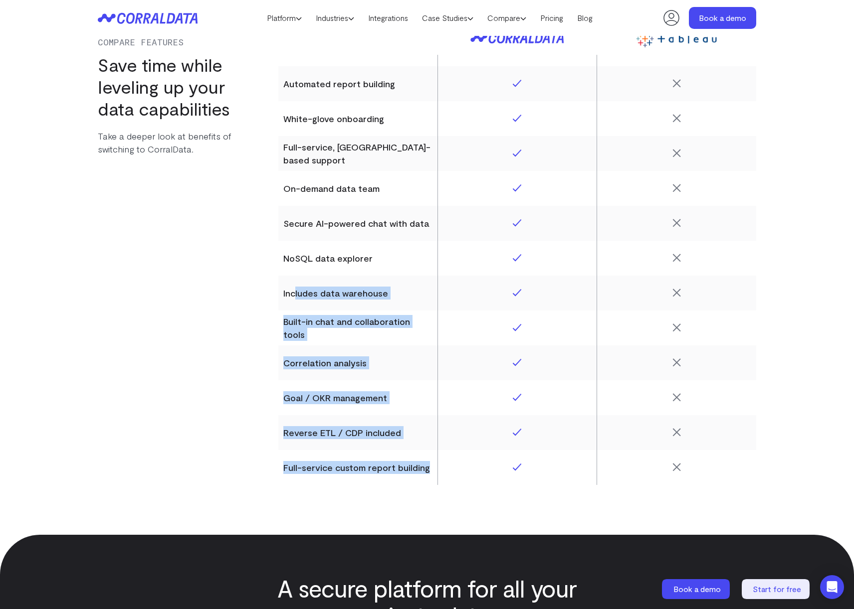
drag, startPoint x: 408, startPoint y: 478, endPoint x: 296, endPoint y: 291, distance: 218.5
click at [296, 291] on tbody "G2 Review 4.9 4.4 Number of data integrations 500+ and supports any API Limited…" at bounding box center [517, 171] width 478 height 628
click at [296, 291] on th "Includes data warehouse" at bounding box center [357, 293] width 159 height 35
drag, startPoint x: 286, startPoint y: 231, endPoint x: 420, endPoint y: 467, distance: 271.4
click at [424, 461] on tbody "G2 Review 4.9 4.4 Number of data integrations 500+ and supports any API Limited…" at bounding box center [517, 171] width 478 height 628
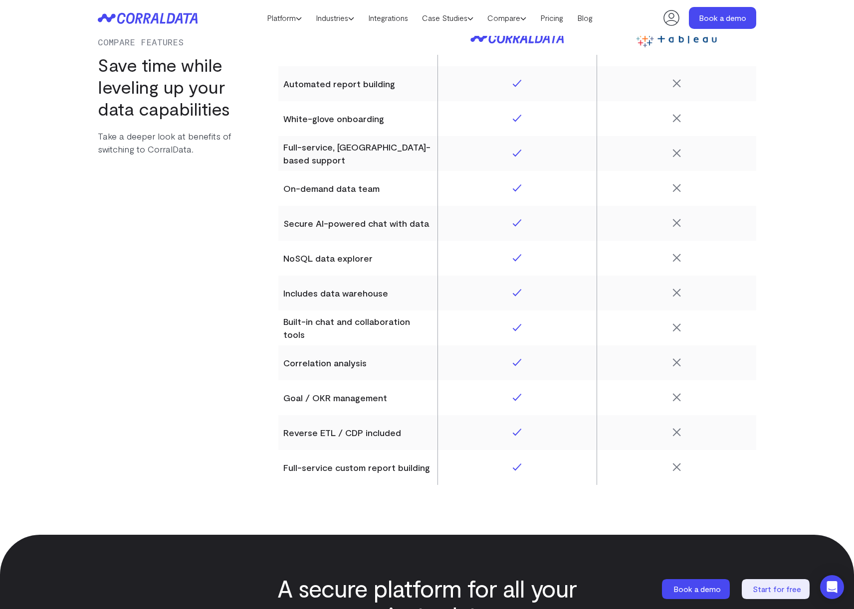
click at [418, 474] on th "Full-service custom report building" at bounding box center [357, 467] width 159 height 35
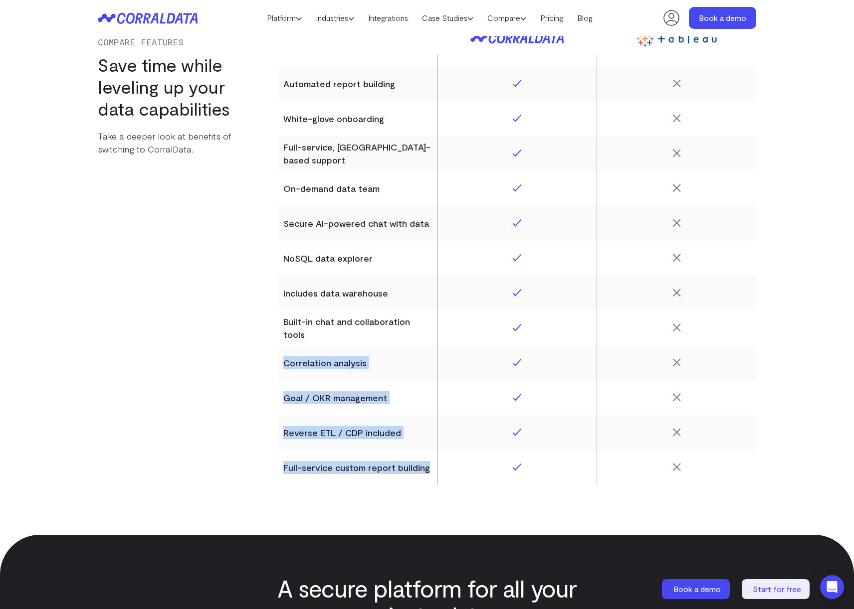
drag, startPoint x: 417, startPoint y: 472, endPoint x: 379, endPoint y: 366, distance: 112.8
click at [383, 365] on tbody "G2 Review 4.9 4.4 Number of data integrations 500+ and supports any API Limited…" at bounding box center [517, 171] width 478 height 628
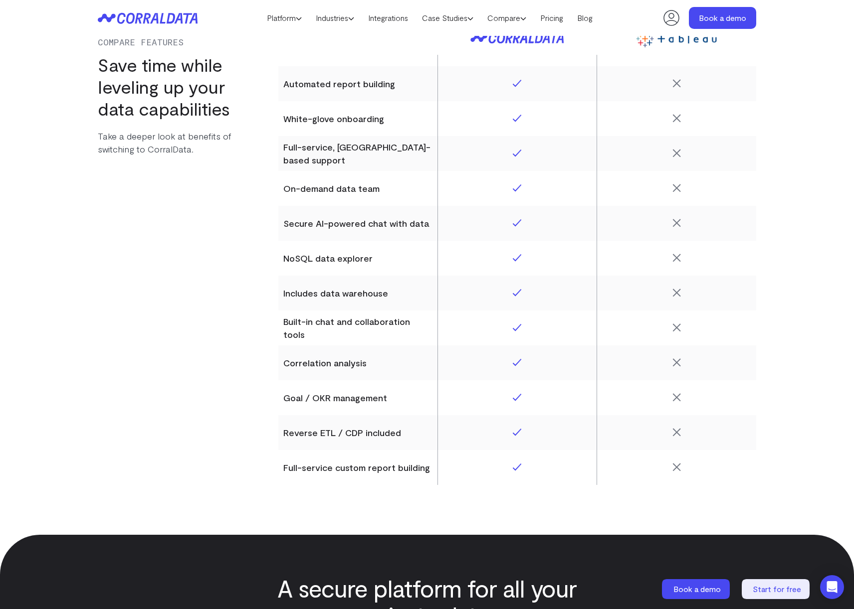
drag
click at [379, 366] on th "Correlation analysis" at bounding box center [357, 363] width 159 height 35
click at [362, 525] on section "Compare Features Save time while leveling up your data capabilities Take a deep…" at bounding box center [427, 166] width 854 height 738
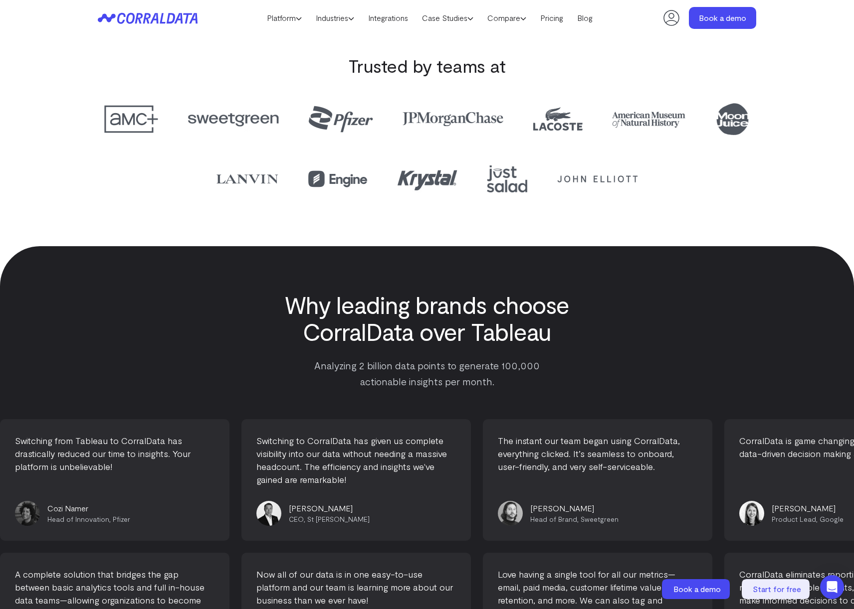
scroll to position [5307, 0]
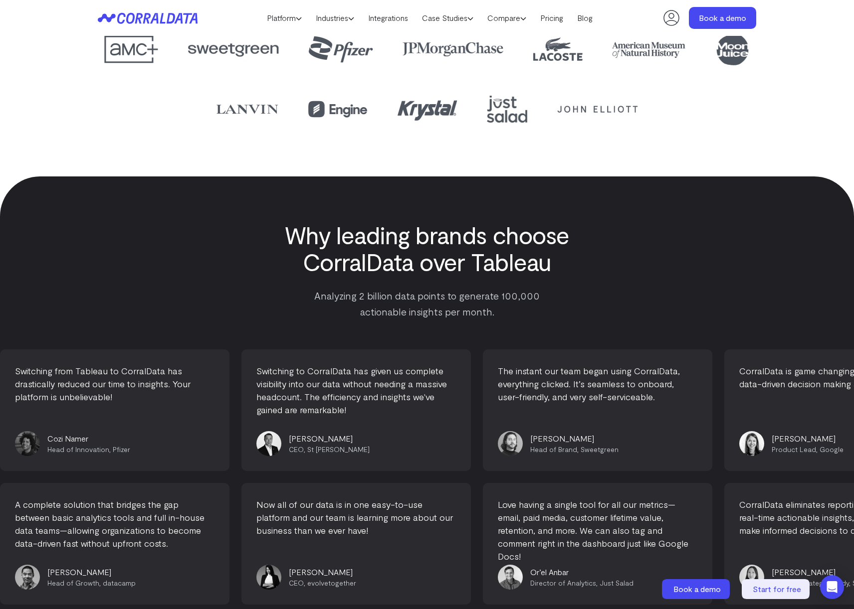
click at [277, 259] on h3 "Why leading brands choose CorralData over Tableau" at bounding box center [427, 248] width 376 height 54
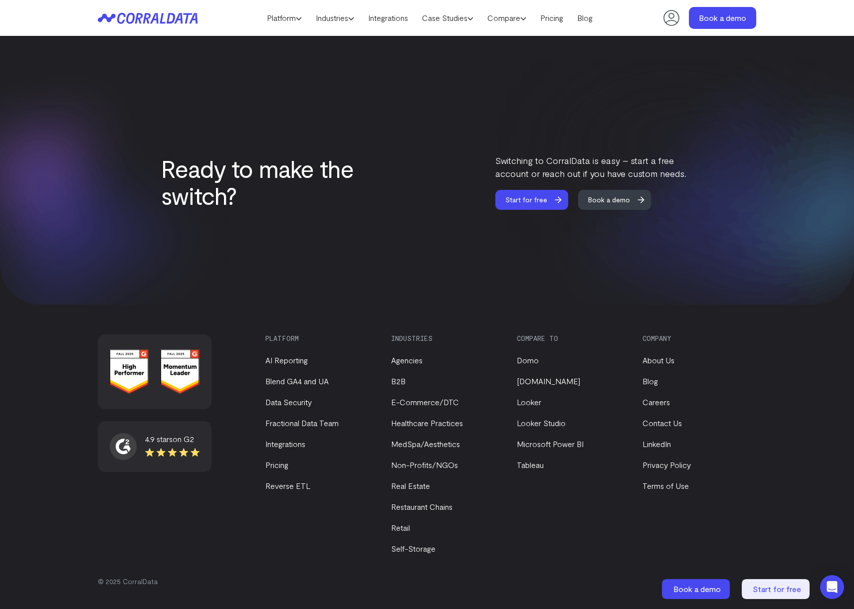
scroll to position [5883, 0]
click at [280, 468] on link "Pricing" at bounding box center [276, 464] width 23 height 9
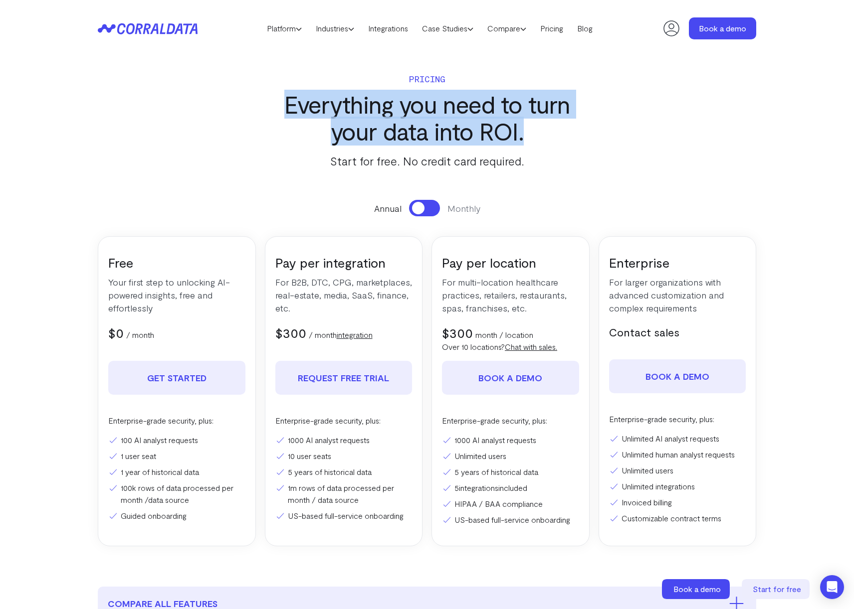
drag, startPoint x: 405, startPoint y: 96, endPoint x: 631, endPoint y: 123, distance: 227.5
click at [631, 123] on section "Pricing Everything you need to turn your data into ROI. Start for free. No cred…" at bounding box center [427, 322] width 718 height 530
drag, startPoint x: 505, startPoint y: 127, endPoint x: 603, endPoint y: 149, distance: 101.3
click at [603, 149] on section "Pricing Everything you need to turn your data into ROI. Start for free. No cred…" at bounding box center [427, 322] width 718 height 530
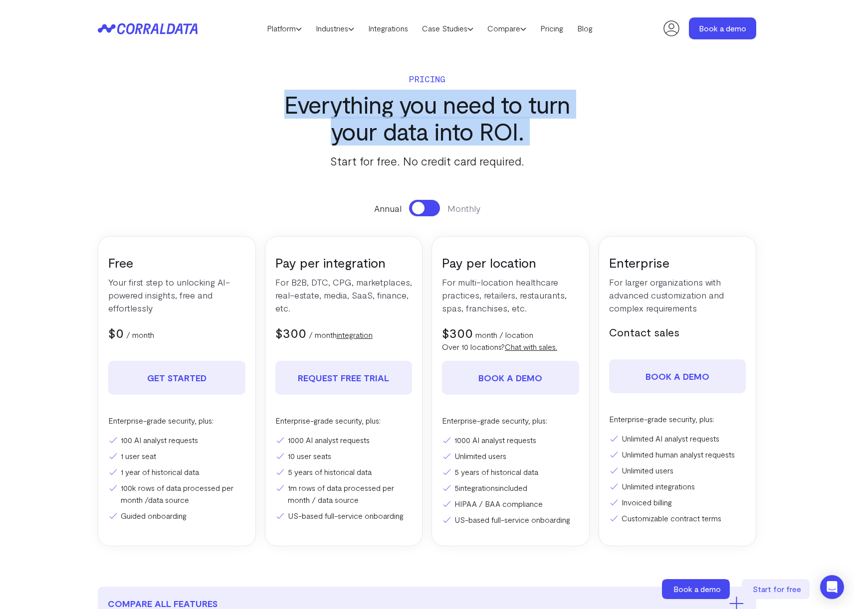
click at [603, 149] on section "Pricing Everything you need to turn your data into ROI. Start for free. No cred…" at bounding box center [427, 322] width 718 height 530
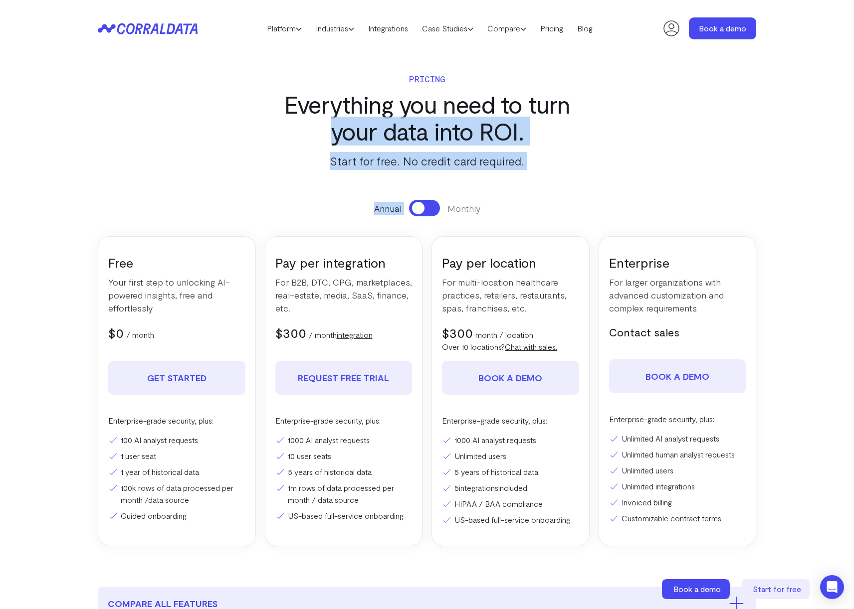
drag, startPoint x: 337, startPoint y: 117, endPoint x: 657, endPoint y: 199, distance: 330.5
click at [657, 199] on section "Pricing Everything you need to turn your data into ROI. Start for free. No cred…" at bounding box center [427, 322] width 718 height 530
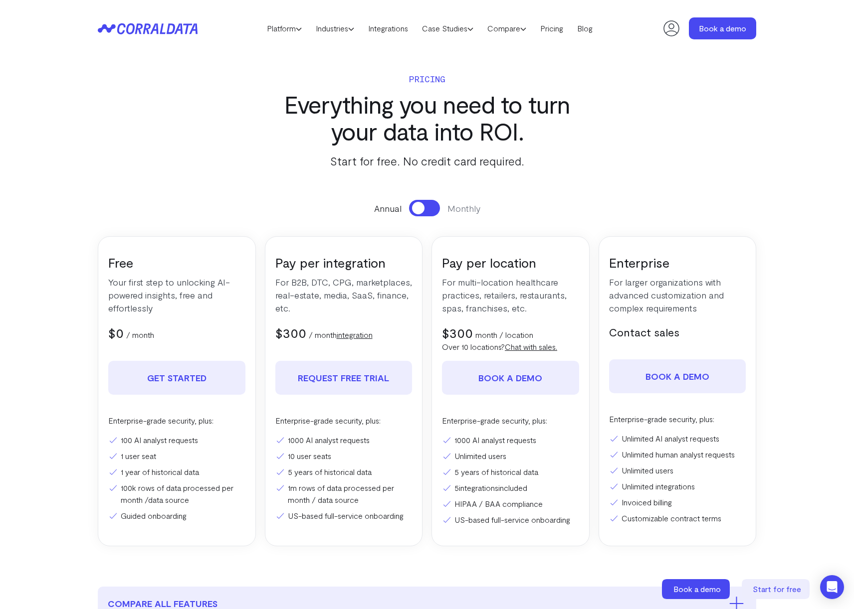
click at [765, 79] on section "Pricing Everything you need to turn your data into ROI. Start for free. No cred…" at bounding box center [427, 322] width 718 height 530
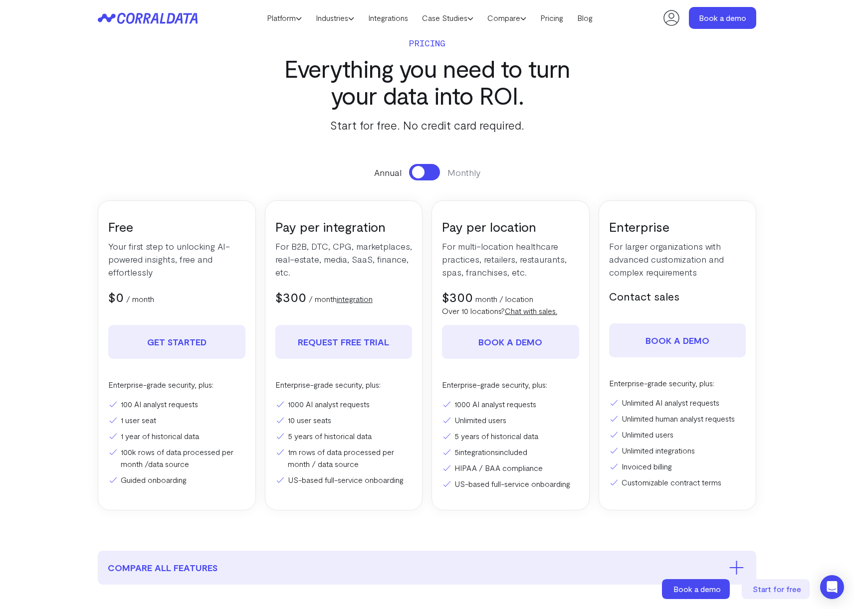
scroll to position [14, 0]
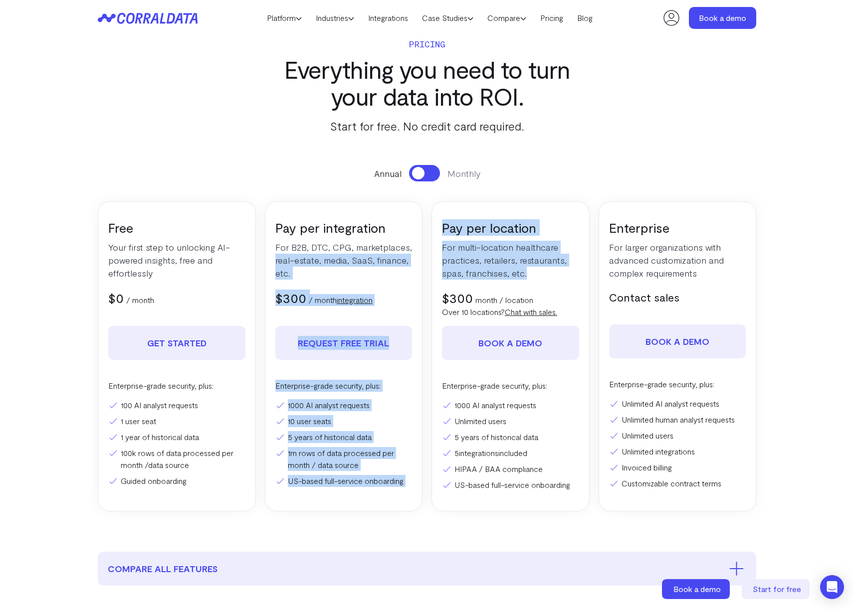
drag, startPoint x: 512, startPoint y: 255, endPoint x: 534, endPoint y: 275, distance: 29.7
click at [534, 275] on div "Free Your first step to unlocking AI-powered insights, free and effortlessly $0…" at bounding box center [427, 356] width 658 height 310
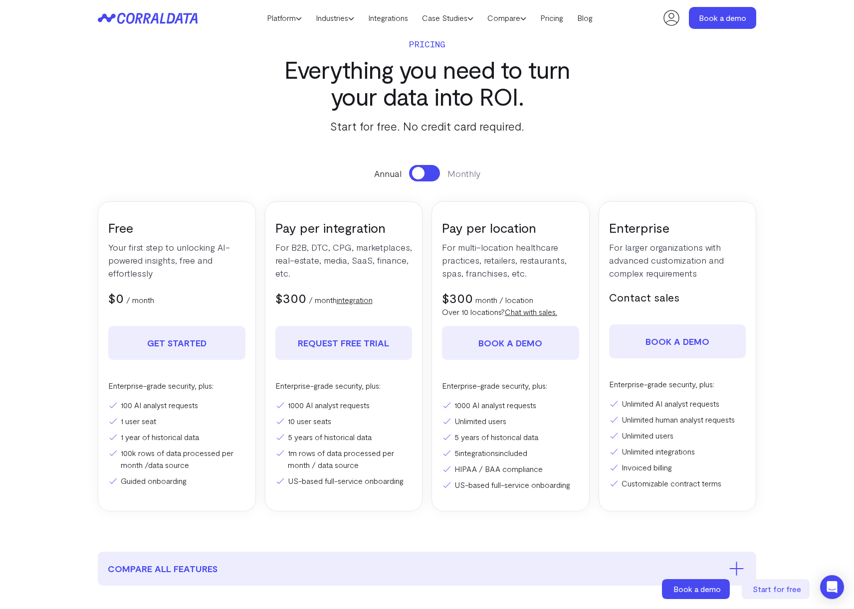
drag, startPoint x: 534, startPoint y: 275, endPoint x: 653, endPoint y: 271, distance: 119.3
click at [537, 275] on p "For multi-location healthcare practices, retailers, restaurants, spas, franchis…" at bounding box center [510, 260] width 137 height 39
drag, startPoint x: 600, startPoint y: 218, endPoint x: 742, endPoint y: 274, distance: 151.8
click at [741, 274] on div "Enterprise For larger organizations with advanced customization and complex req…" at bounding box center [677, 356] width 158 height 310
drag, startPoint x: 742, startPoint y: 274, endPoint x: 734, endPoint y: 293, distance: 20.6
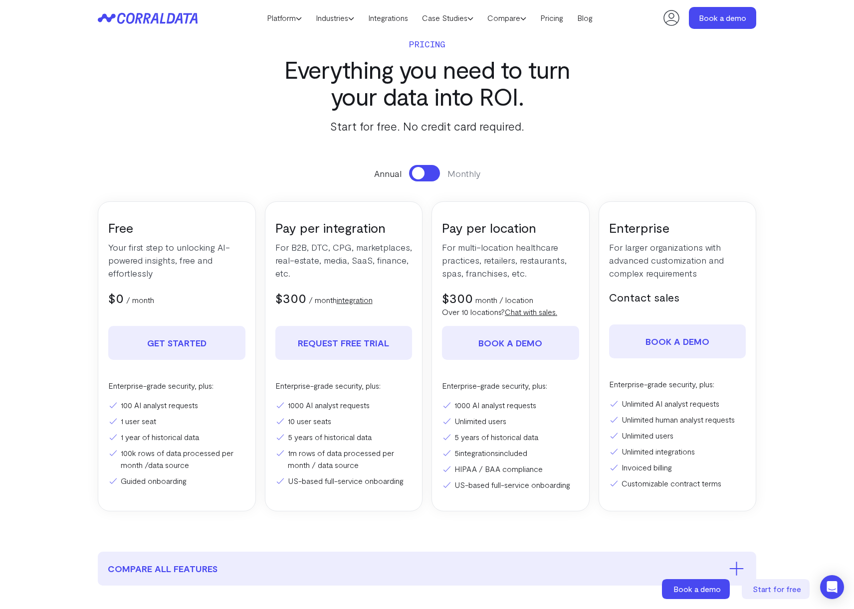
click at [742, 275] on p "For larger organizations with advanced customization and complex requirements" at bounding box center [677, 260] width 137 height 39
drag, startPoint x: 661, startPoint y: 285, endPoint x: 683, endPoint y: 282, distance: 21.6
click at [683, 282] on div "Enterprise For larger organizations with advanced customization and complex req…" at bounding box center [677, 356] width 158 height 310
click at [676, 280] on div "Enterprise For larger organizations with advanced customization and complex req…" at bounding box center [677, 356] width 158 height 310
drag, startPoint x: 192, startPoint y: 178, endPoint x: 358, endPoint y: 161, distance: 166.4
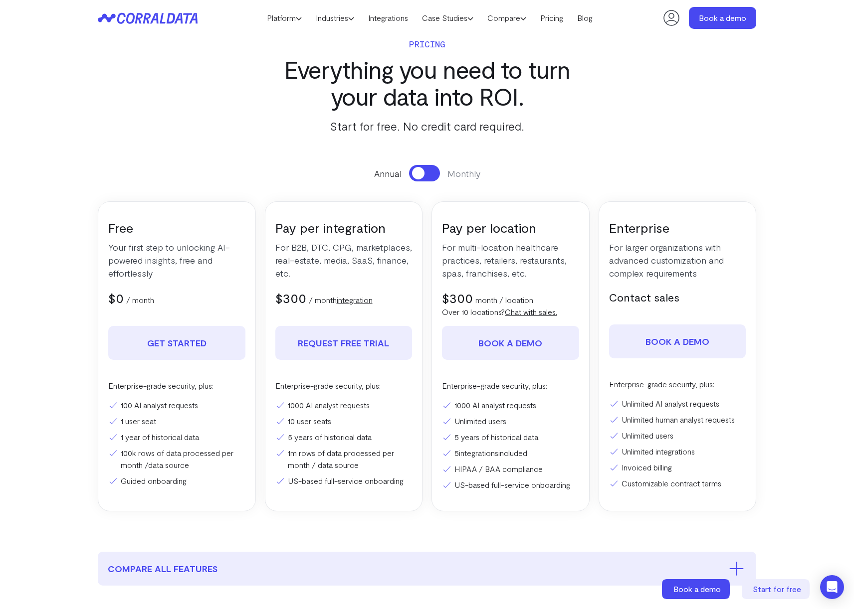
click at [333, 162] on section "Pricing Everything you need to turn your data into ROI. Start for free. No cred…" at bounding box center [427, 287] width 718 height 530
click at [358, 161] on section "Pricing Everything you need to turn your data into ROI. Start for free. No cred…" at bounding box center [427, 287] width 718 height 530
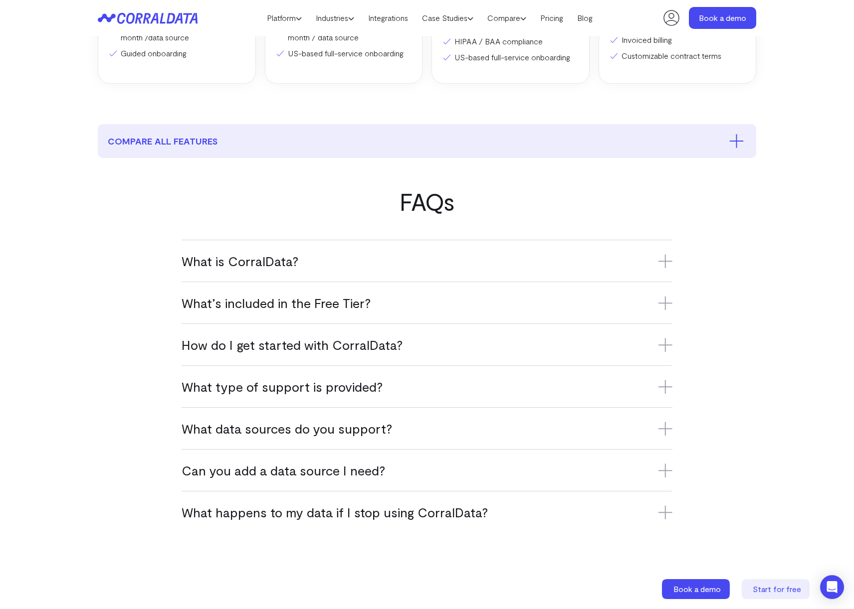
scroll to position [443, 0]
click at [342, 457] on div "Can you add a data source I need? Yes, we’re constantly adding new integrations…" at bounding box center [427, 469] width 491 height 42
click at [313, 433] on h3 "What data sources do you support?" at bounding box center [427, 427] width 491 height 16
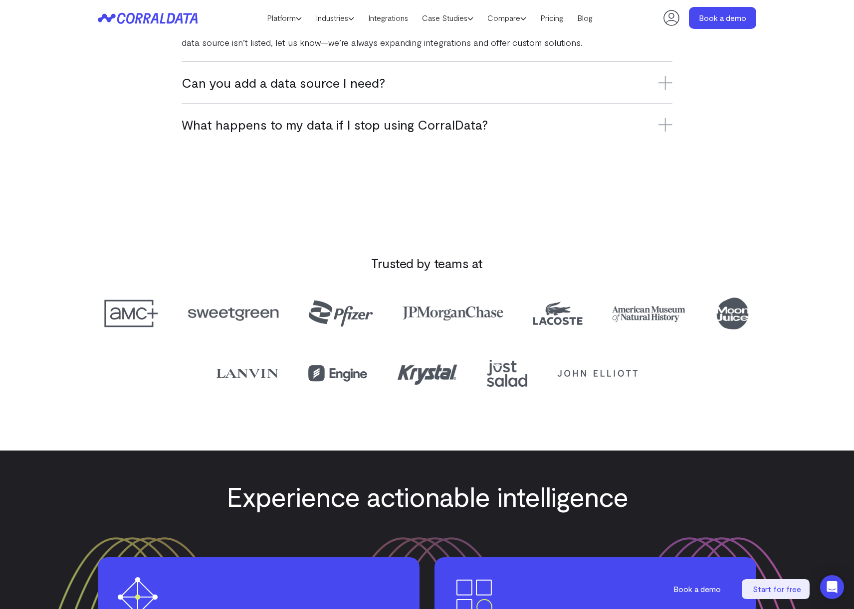
scroll to position [777, 0]
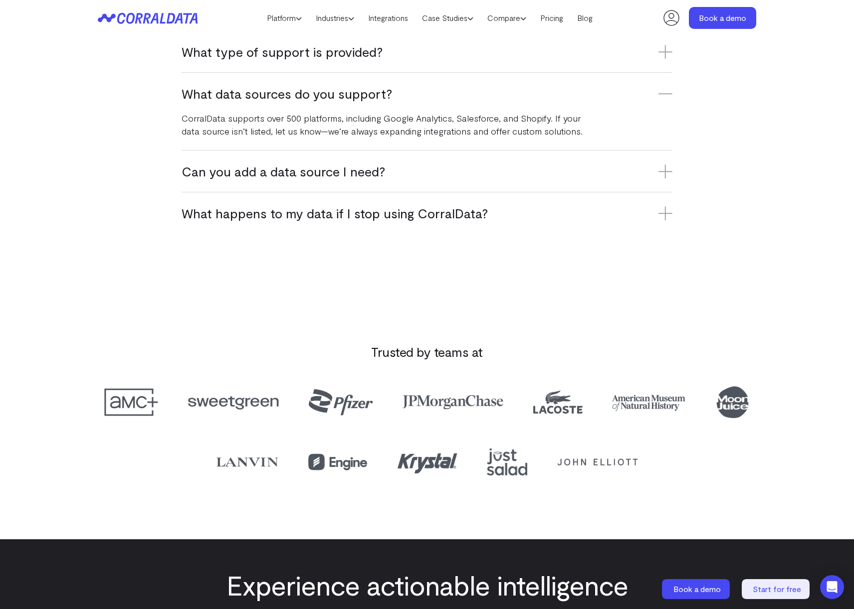
click at [341, 184] on div "Can you add a data source I need? Yes, we’re constantly adding new integrations…" at bounding box center [427, 171] width 491 height 42
click at [333, 208] on h3 "What happens to my data if I stop using CorralData?" at bounding box center [427, 213] width 491 height 16
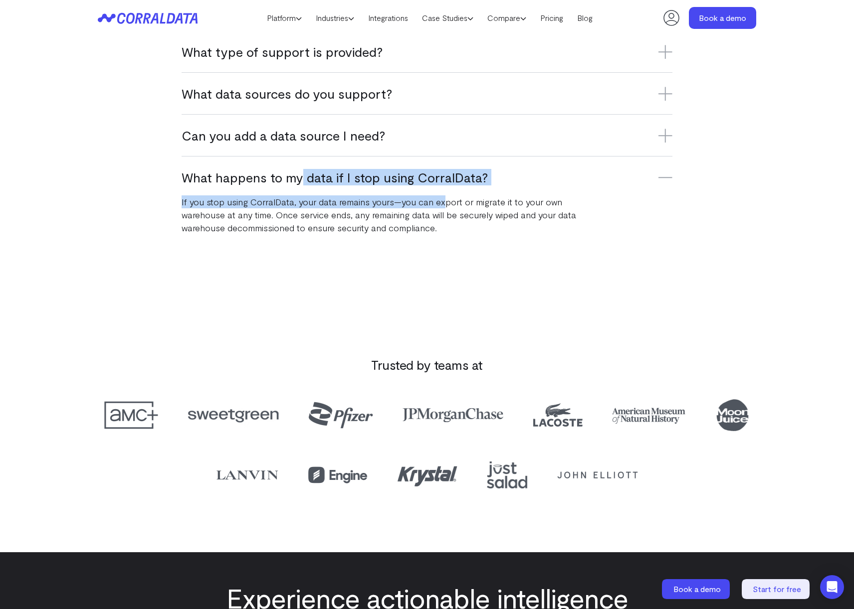
drag, startPoint x: 259, startPoint y: 186, endPoint x: 447, endPoint y: 205, distance: 189.5
click at [447, 205] on div "What happens to my data if I stop using CorralData? If you stop using CorralDat…" at bounding box center [427, 201] width 491 height 91
drag, startPoint x: 447, startPoint y: 205, endPoint x: 455, endPoint y: 214, distance: 12.4
click at [447, 205] on p "If you stop using CorralData, your data remains yours—you can export or migrate…" at bounding box center [387, 215] width 411 height 39
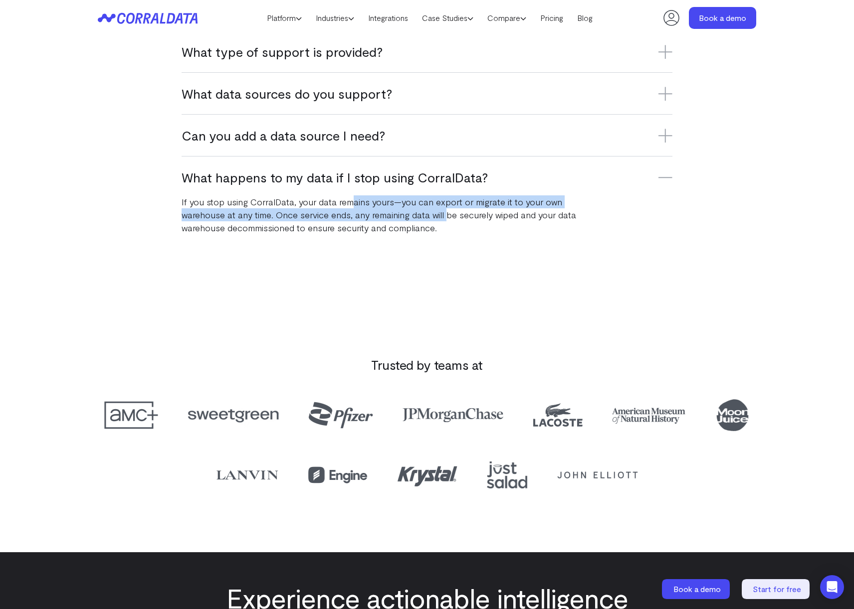
click at [395, 205] on p "If you stop using CorralData, your data remains yours—you can export or migrate…" at bounding box center [387, 215] width 411 height 39
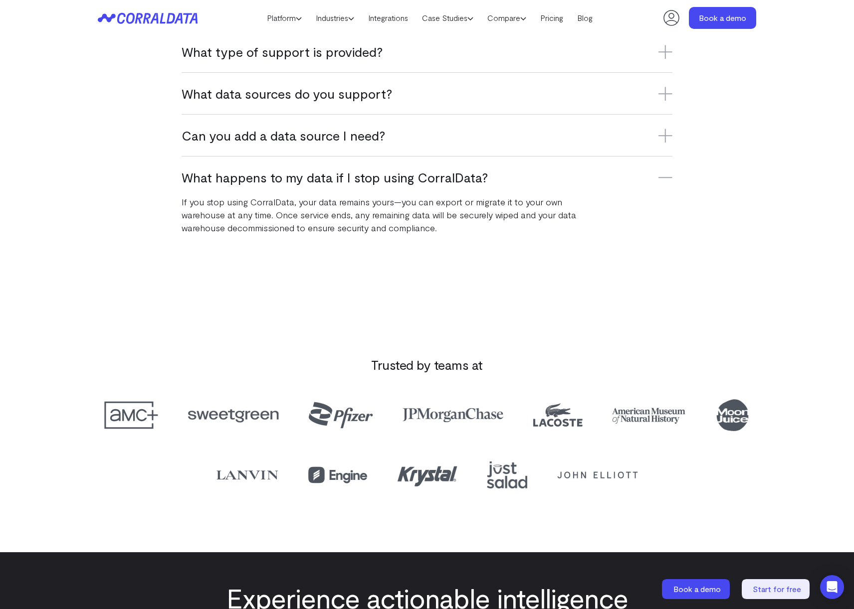
click at [405, 209] on p "If you stop using CorralData, your data remains yours—you can export or migrate…" at bounding box center [387, 215] width 411 height 39
drag, startPoint x: 448, startPoint y: 228, endPoint x: 546, endPoint y: 232, distance: 97.8
click at [538, 231] on p "If you stop using CorralData, your data remains yours—you can export or migrate…" at bounding box center [387, 215] width 411 height 39
drag, startPoint x: 546, startPoint y: 232, endPoint x: 540, endPoint y: 231, distance: 5.5
click at [545, 232] on p "If you stop using CorralData, your data remains yours—you can export or migrate…" at bounding box center [387, 215] width 411 height 39
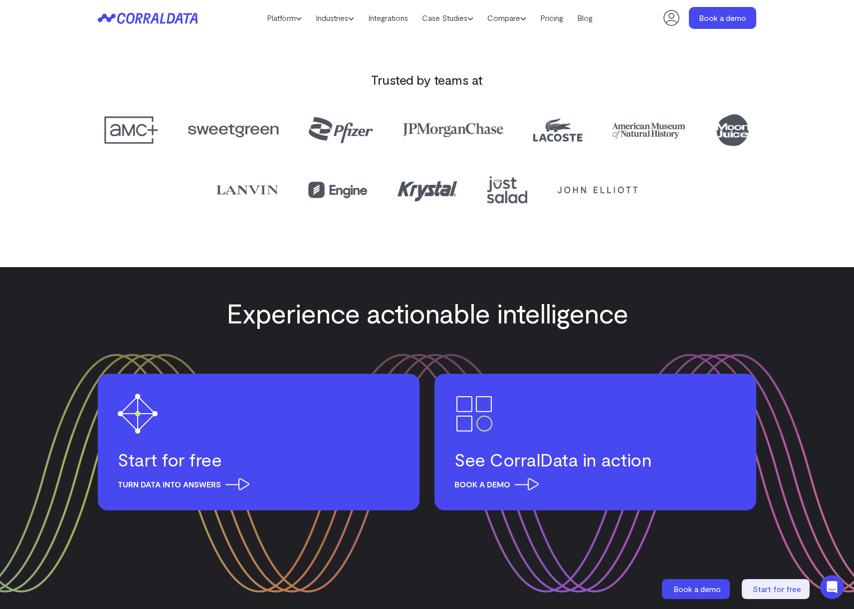
scroll to position [1375, 0]
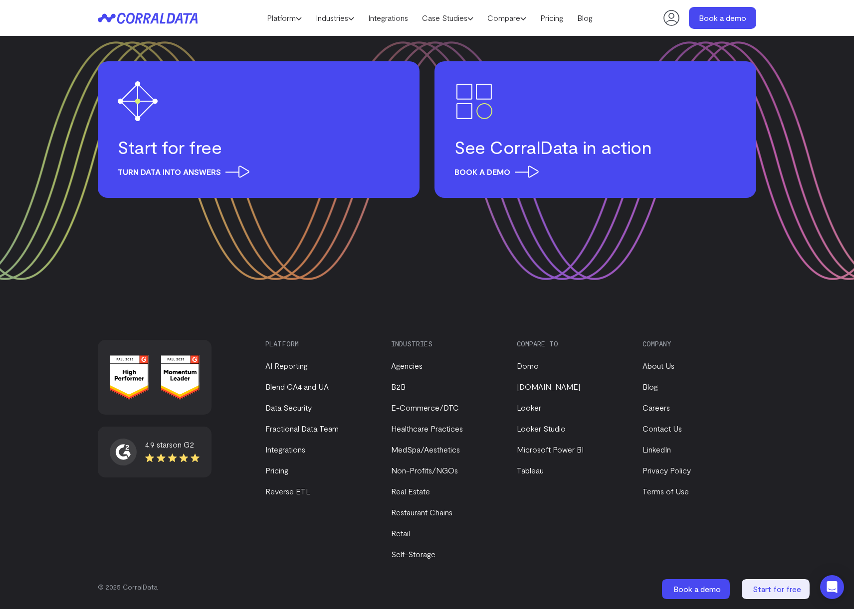
drag, startPoint x: 175, startPoint y: 277, endPoint x: 181, endPoint y: 277, distance: 6.5
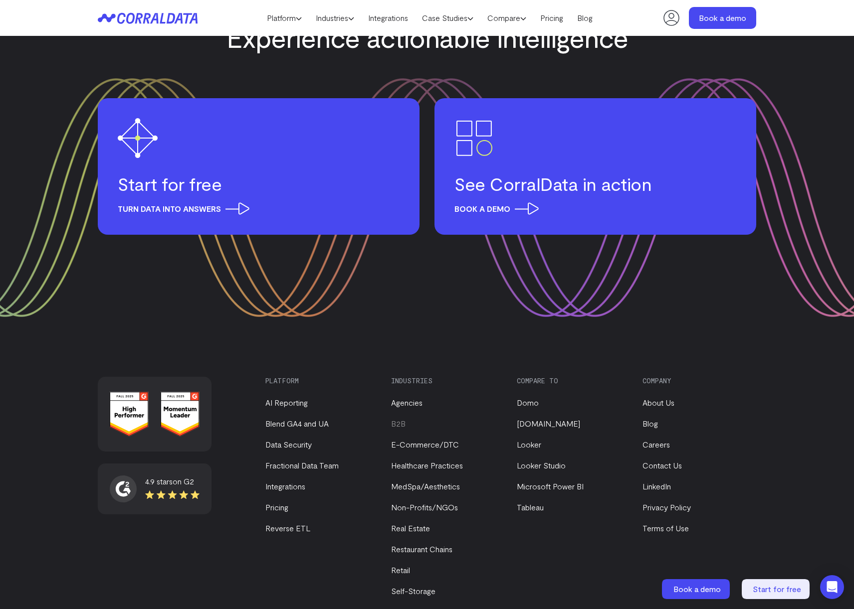
scroll to position [1342, 0]
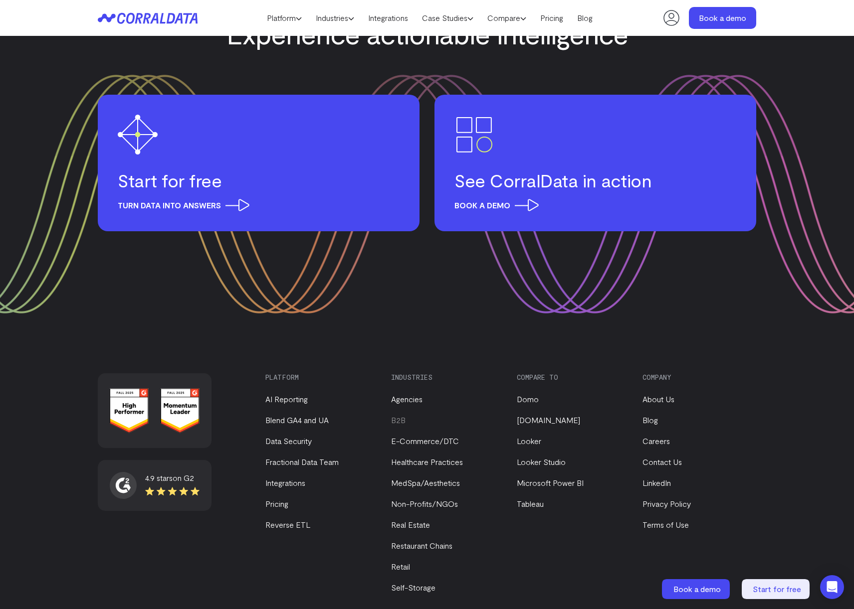
click at [397, 420] on link "B2B" at bounding box center [398, 419] width 14 height 9
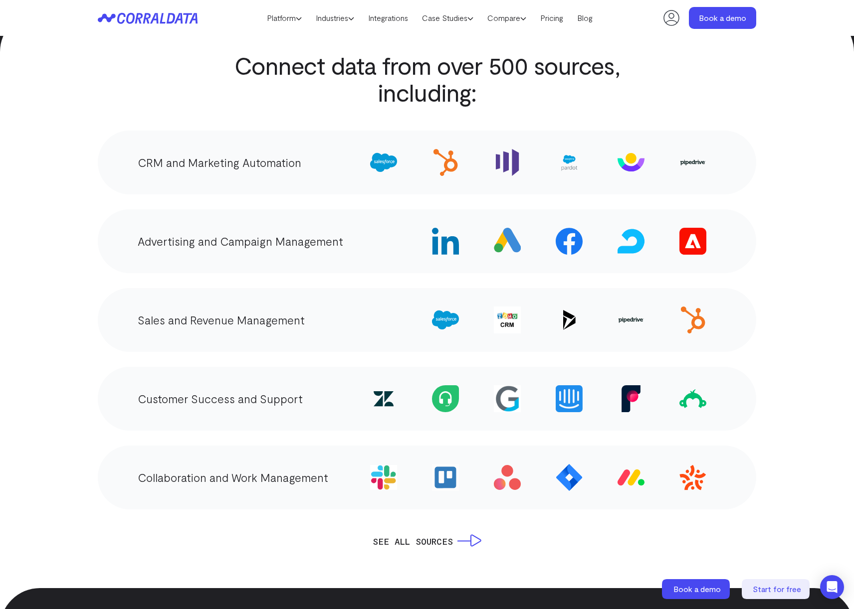
scroll to position [1520, 0]
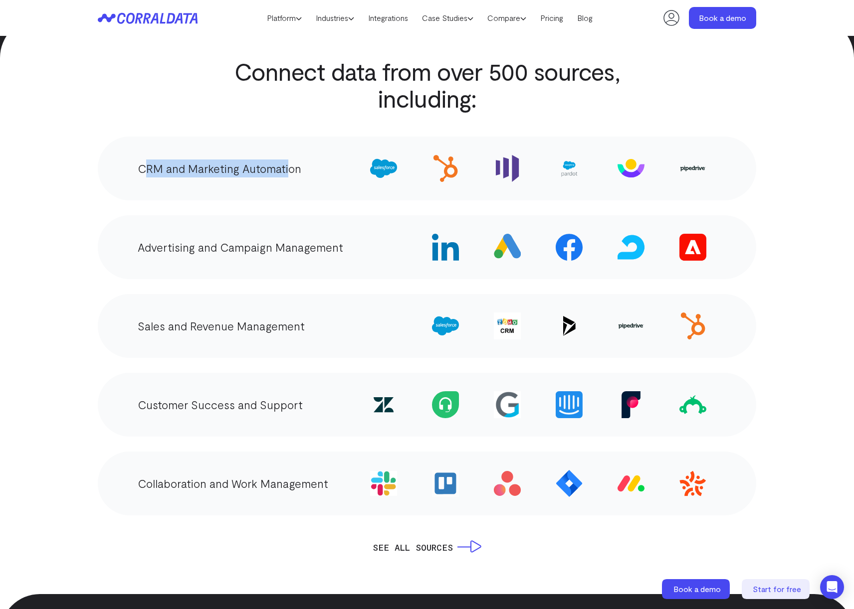
drag, startPoint x: 245, startPoint y: 157, endPoint x: 293, endPoint y: 162, distance: 48.1
click at [293, 162] on p "CRM and Marketing Automation" at bounding box center [220, 169] width 164 height 18
drag, startPoint x: 293, startPoint y: 162, endPoint x: 292, endPoint y: 156, distance: 6.1
click at [293, 161] on p "CRM and Marketing Automation" at bounding box center [220, 169] width 164 height 18
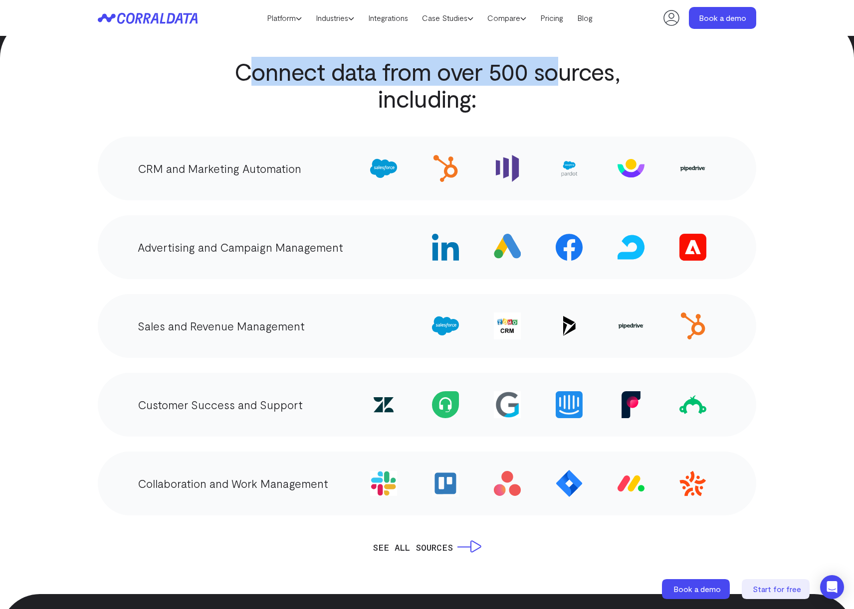
drag, startPoint x: 255, startPoint y: 46, endPoint x: 571, endPoint y: 67, distance: 316.4
click at [569, 66] on h2 "Connect data from over 500 sources, including:" at bounding box center [426, 85] width 407 height 54
drag, startPoint x: 571, startPoint y: 67, endPoint x: 526, endPoint y: 106, distance: 59.0
click at [571, 67] on h2 "Connect data from over 500 sources, including:" at bounding box center [426, 85] width 407 height 54
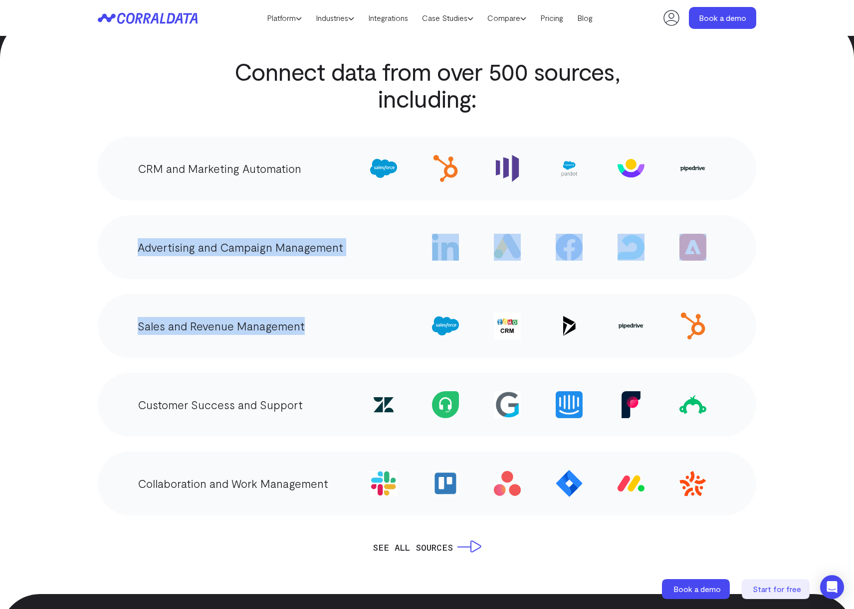
drag, startPoint x: 274, startPoint y: 243, endPoint x: 339, endPoint y: 381, distance: 152.6
click at [352, 377] on div "CRM and Marketing Automation Advertising and Campaign Management" at bounding box center [427, 326] width 658 height 379
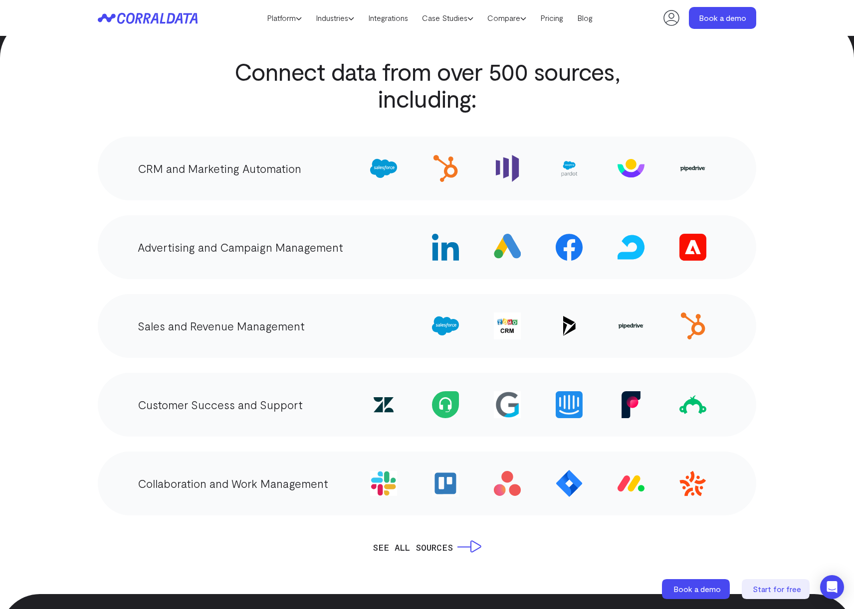
drag, startPoint x: 309, startPoint y: 380, endPoint x: 312, endPoint y: 376, distance: 5.4
click at [311, 378] on div "Customer Success and Support" at bounding box center [427, 405] width 658 height 64
click at [423, 541] on link "SEE ALL SOURCES" at bounding box center [427, 548] width 109 height 14
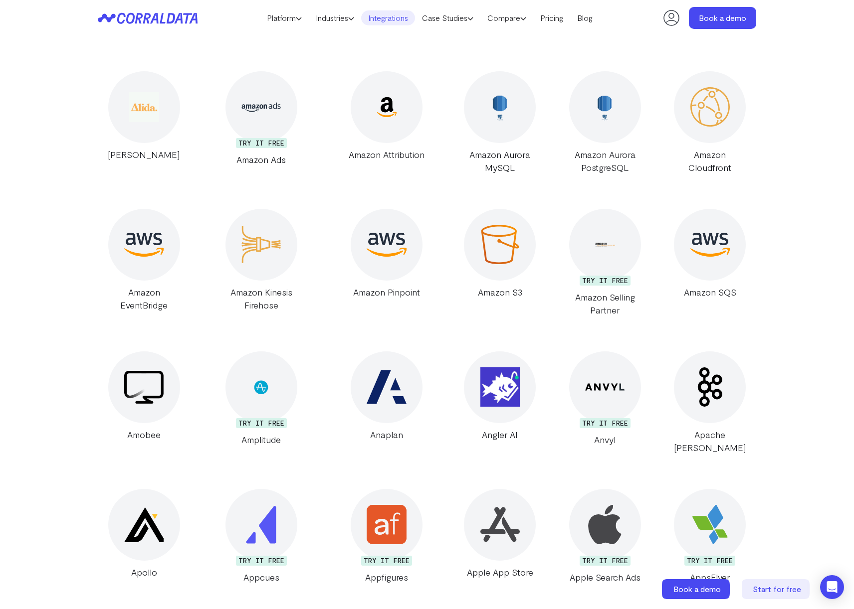
scroll to position [13524, 0]
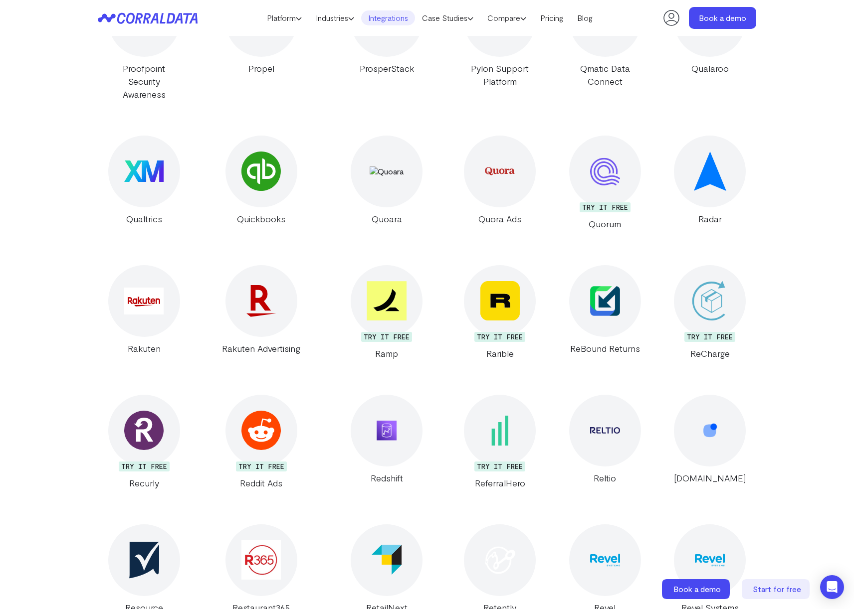
click at [351, 395] on div at bounding box center [387, 431] width 72 height 72
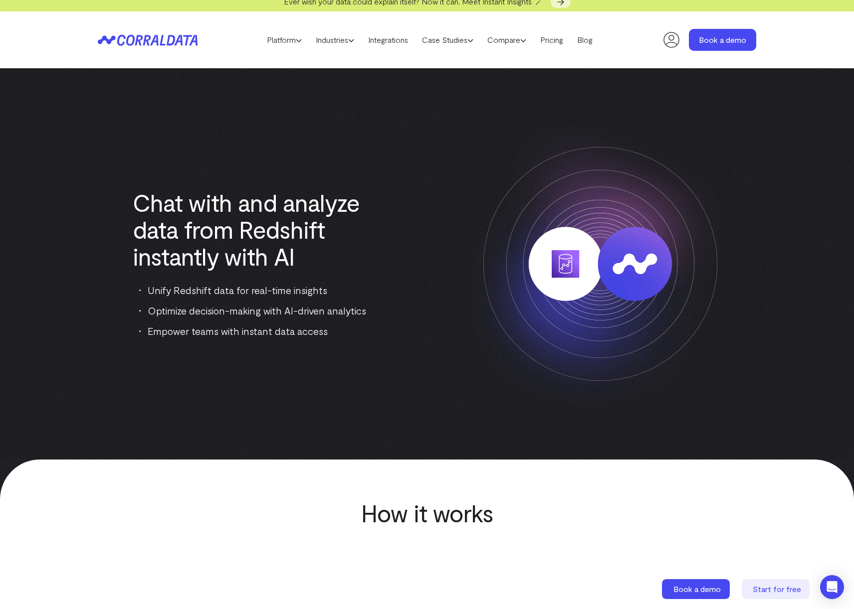
scroll to position [5, 0]
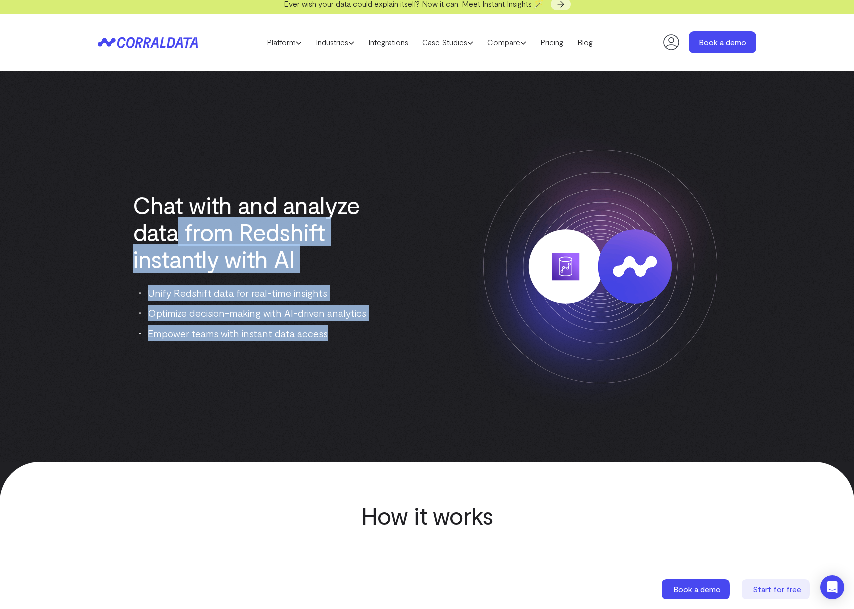
drag, startPoint x: 347, startPoint y: 340, endPoint x: 372, endPoint y: 358, distance: 30.3
click at [372, 358] on div "Chat with and analyze data from Redshift instantly with AI Unify Redshift data …" at bounding box center [427, 267] width 658 height 312
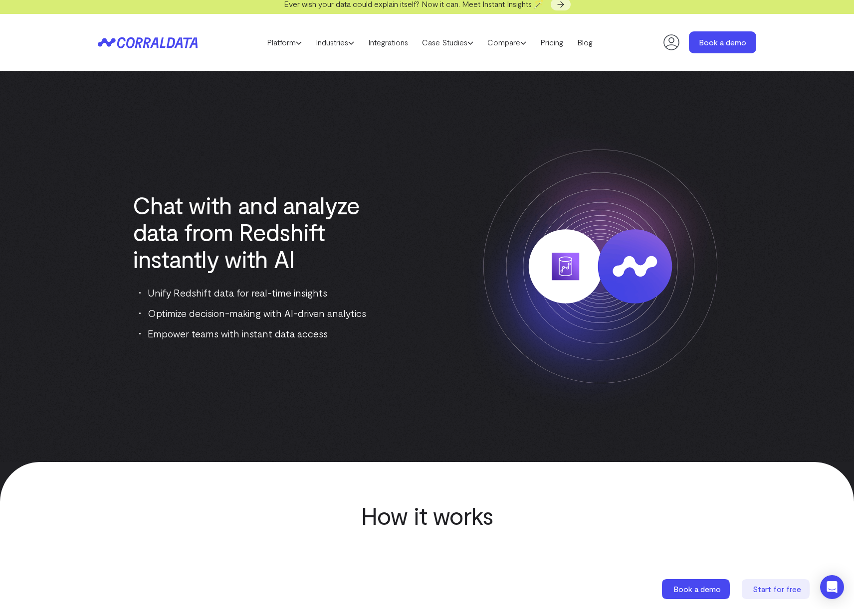
click at [371, 359] on div "Chat with and analyze data from Redshift instantly with AI Unify Redshift data …" at bounding box center [427, 267] width 658 height 312
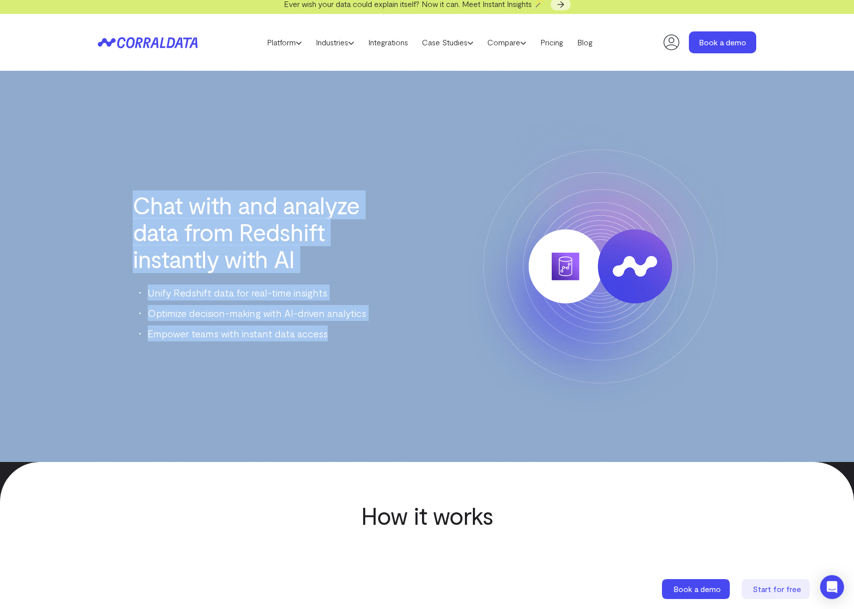
drag, startPoint x: 298, startPoint y: 311, endPoint x: 83, endPoint y: 188, distance: 247.8
click at [83, 188] on section "Chat with and analyze data from Redshift instantly with AI Unify Redshift data …" at bounding box center [427, 267] width 854 height 392
drag, startPoint x: 83, startPoint y: 188, endPoint x: 129, endPoint y: 198, distance: 47.0
click at [82, 188] on img at bounding box center [427, 267] width 854 height 392
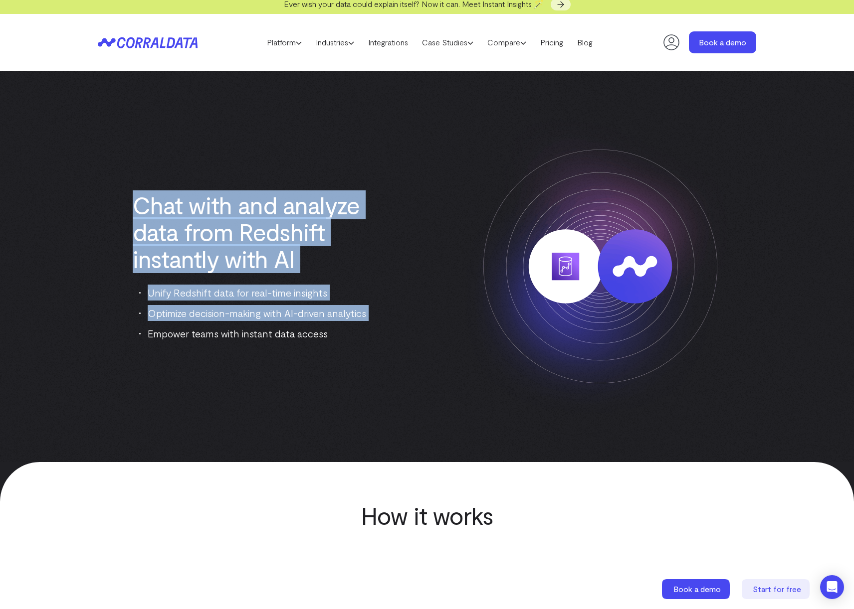
drag, startPoint x: 129, startPoint y: 198, endPoint x: 361, endPoint y: 329, distance: 266.4
click at [361, 329] on div "Chat with and analyze data from Redshift instantly with AI Unify Redshift data …" at bounding box center [427, 267] width 658 height 312
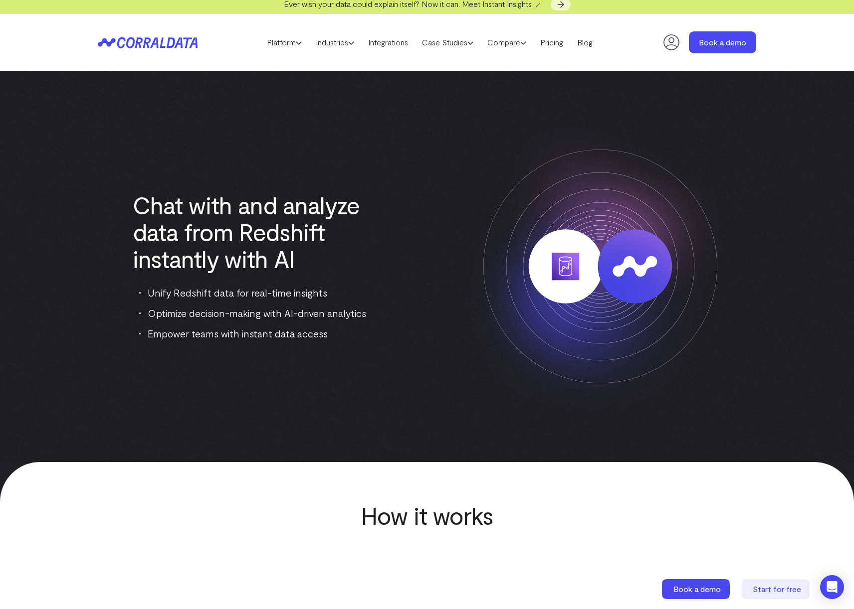
click at [360, 329] on li "Empower teams with instant data access" at bounding box center [256, 334] width 235 height 16
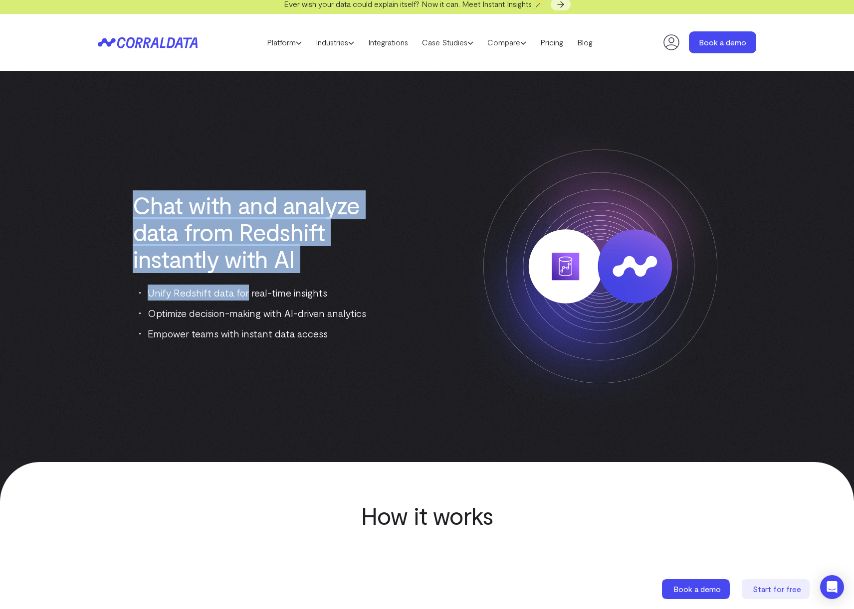
drag, startPoint x: 144, startPoint y: 191, endPoint x: 295, endPoint y: 321, distance: 199.5
click at [295, 321] on div "Chat with and analyze data from Redshift instantly with AI Unify Redshift data …" at bounding box center [427, 267] width 658 height 312
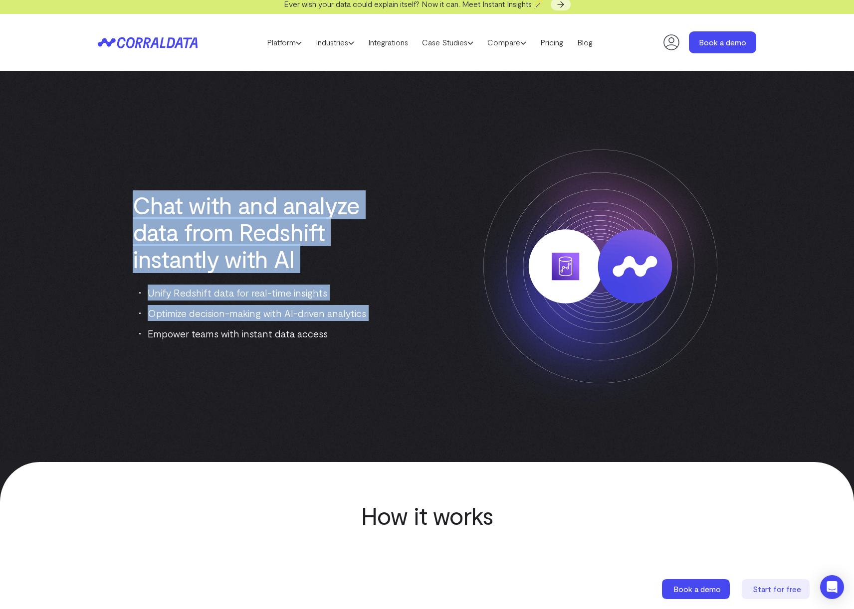
click at [294, 321] on ul "Unify Redshift data for real-time insights Optimize decision-making with AI-dri…" at bounding box center [256, 313] width 235 height 57
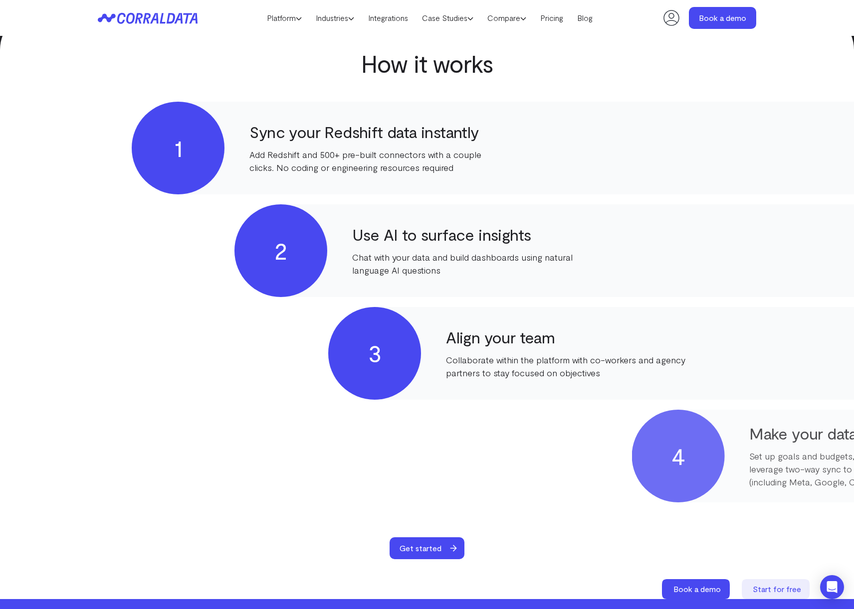
scroll to position [437, 0]
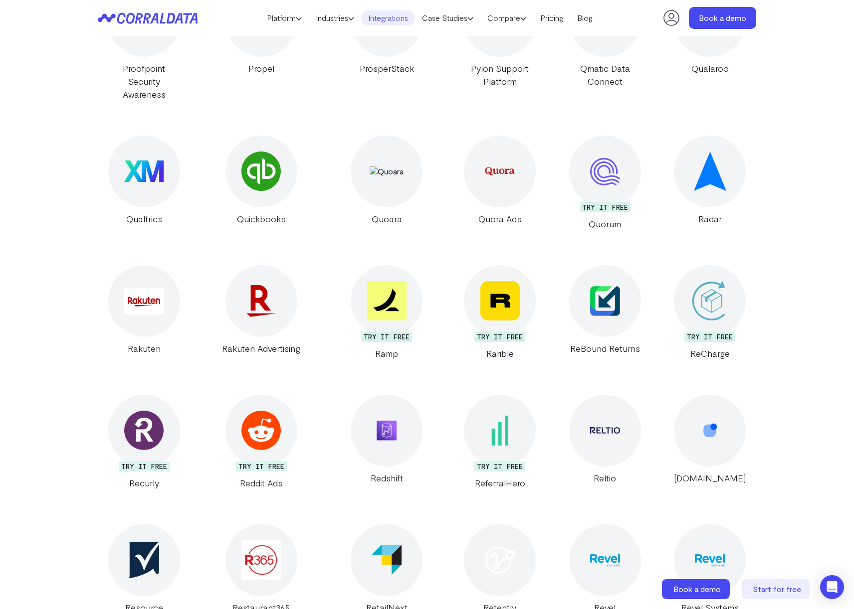
scroll to position [4472, 0]
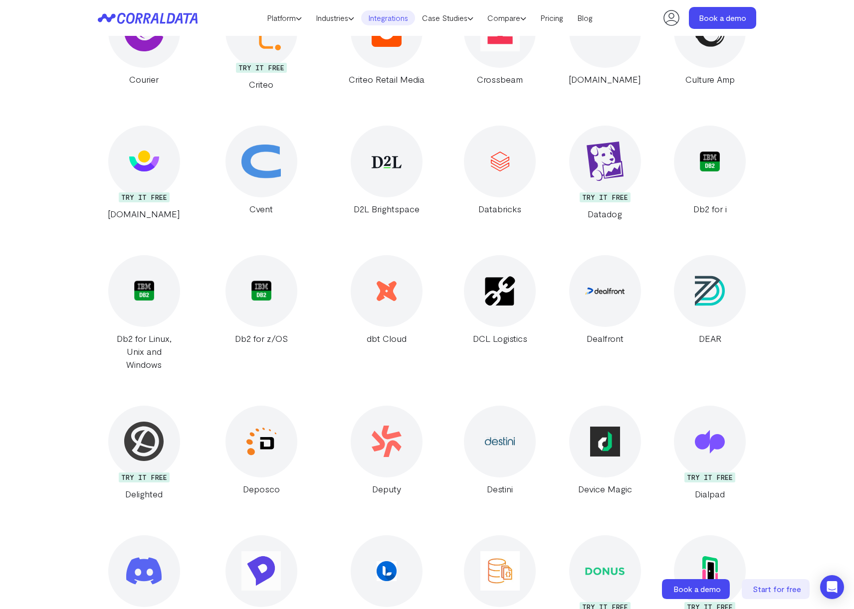
click at [379, 281] on img at bounding box center [387, 291] width 20 height 20
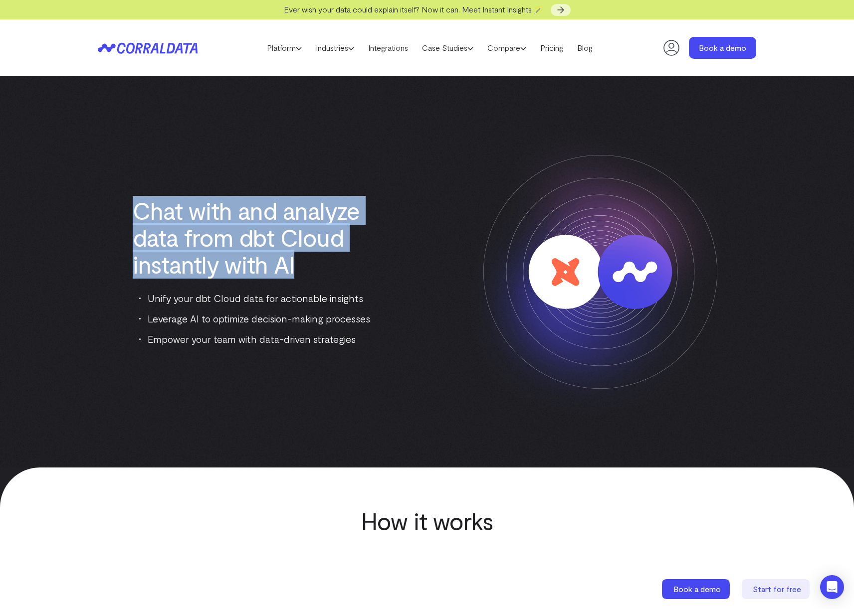
drag, startPoint x: 303, startPoint y: 252, endPoint x: 384, endPoint y: 306, distance: 96.7
click at [384, 306] on div "Chat with and analyze data from dbt Cloud instantly with AI Unify your dbt Clou…" at bounding box center [427, 272] width 658 height 312
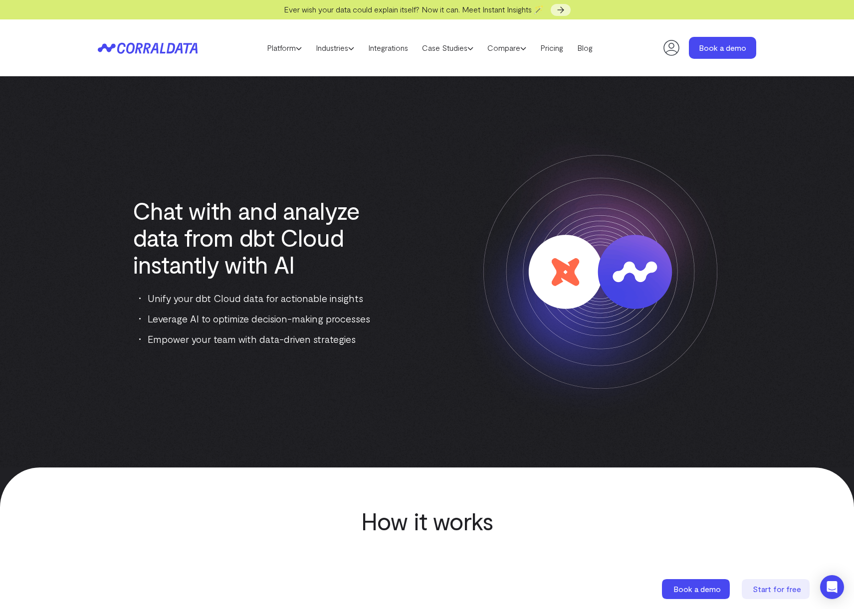
click at [388, 303] on div "Chat with and analyze data from dbt Cloud instantly with AI Unify your dbt Clou…" at bounding box center [254, 272] width 312 height 150
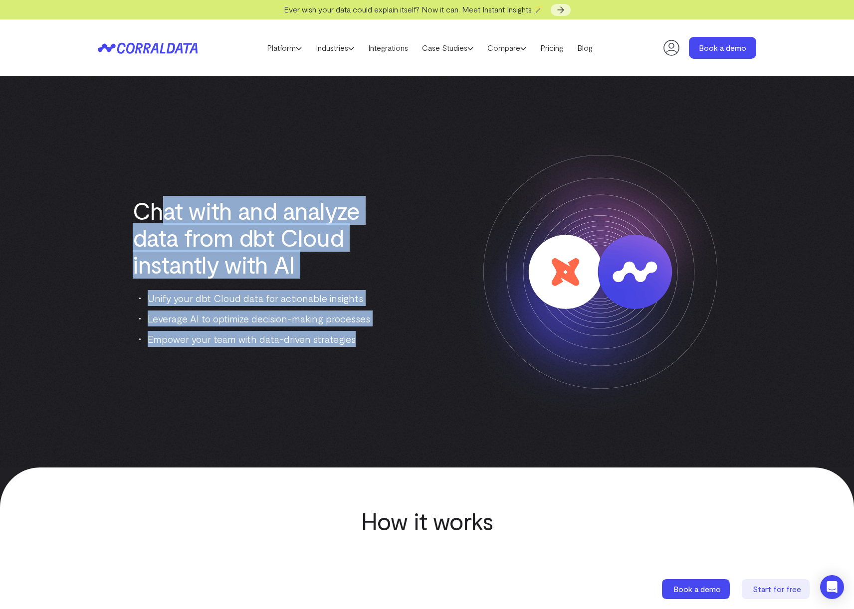
drag, startPoint x: 364, startPoint y: 358, endPoint x: 160, endPoint y: 202, distance: 256.6
click at [161, 203] on div "Chat with and analyze data from dbt Cloud instantly with AI Unify your dbt Clou…" at bounding box center [427, 272] width 658 height 312
drag, startPoint x: 160, startPoint y: 202, endPoint x: 166, endPoint y: 211, distance: 10.7
click at [146, 194] on div "Chat with and analyze data from dbt Cloud instantly with AI Unify your dbt Clou…" at bounding box center [427, 272] width 658 height 312
drag, startPoint x: 166, startPoint y: 211, endPoint x: 326, endPoint y: 335, distance: 202.3
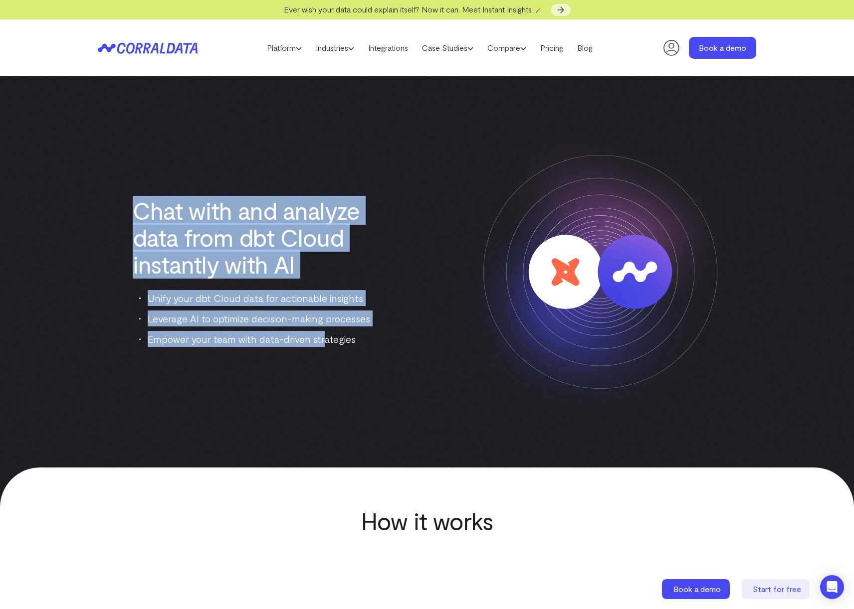
click at [326, 335] on div "Chat with and analyze data from dbt Cloud instantly with AI Unify your dbt Clou…" at bounding box center [427, 272] width 658 height 312
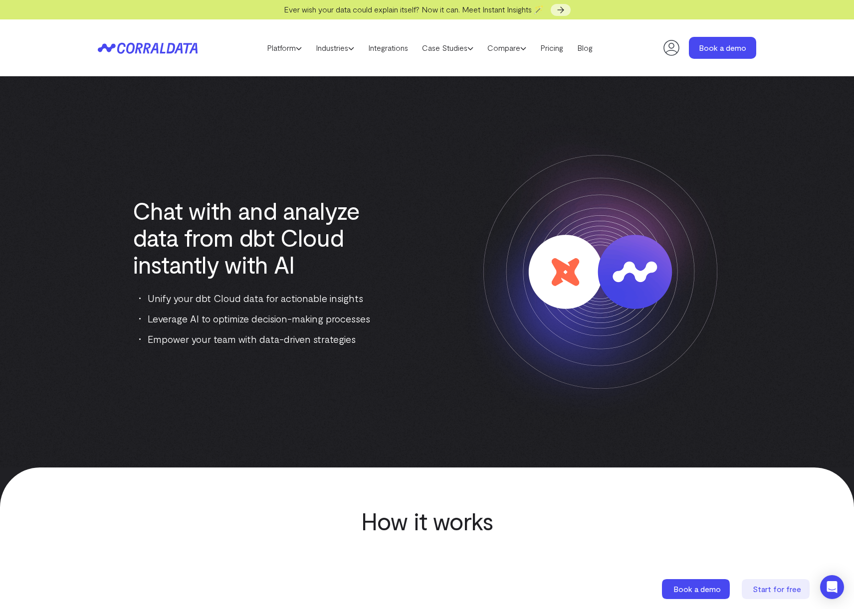
drag, startPoint x: 326, startPoint y: 335, endPoint x: 356, endPoint y: 339, distance: 30.2
click at [332, 331] on li "Empower your team with data-driven strategies" at bounding box center [256, 339] width 235 height 16
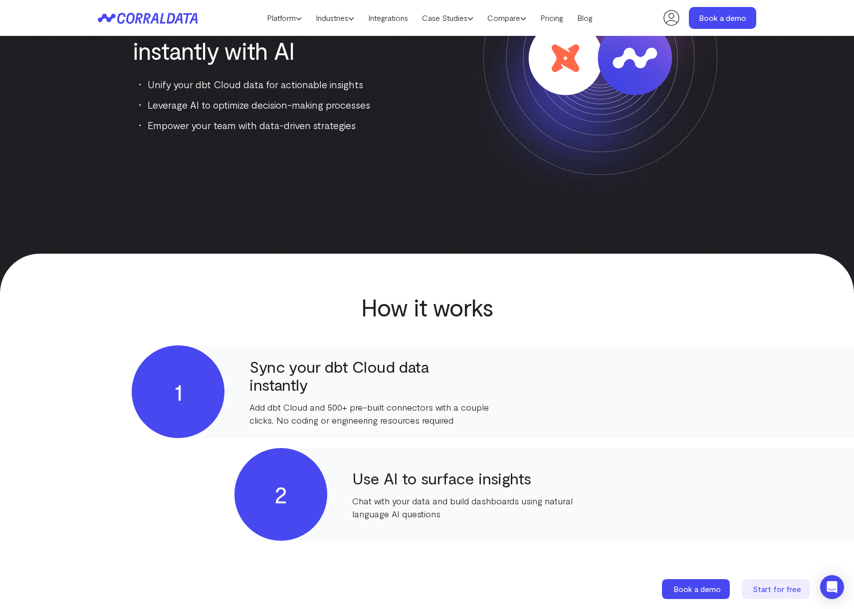
scroll to position [256, 0]
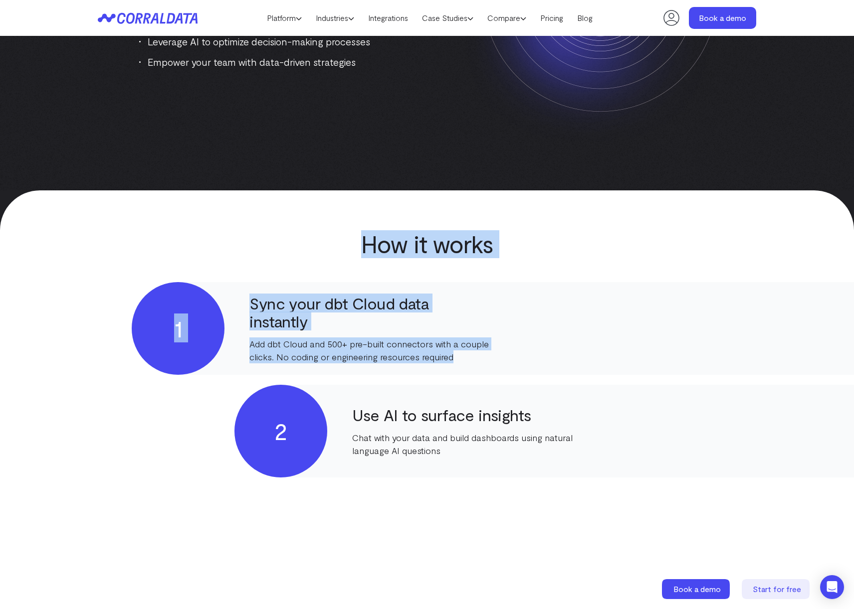
drag, startPoint x: 359, startPoint y: 230, endPoint x: 564, endPoint y: 357, distance: 241.0
click at [562, 356] on section "How it works 1 Sync your dbt Cloud data instantly Add dbt Cloud and 500+ pre-bu…" at bounding box center [427, 486] width 854 height 590
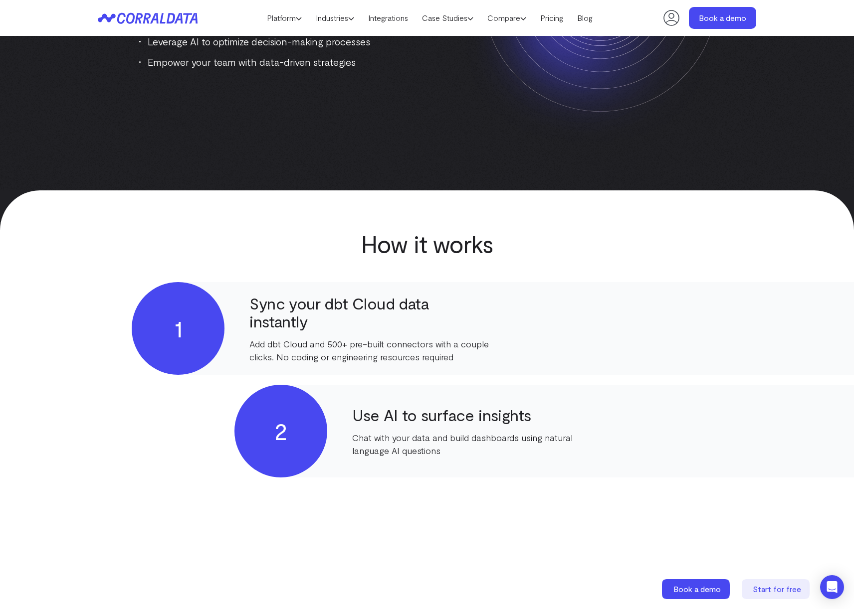
drag, startPoint x: 564, startPoint y: 357, endPoint x: 576, endPoint y: 392, distance: 37.5
click at [563, 357] on div "1 Sync your dbt Cloud data instantly Add dbt Cloud and 500+ pre-built connector…" at bounding box center [626, 328] width 988 height 93
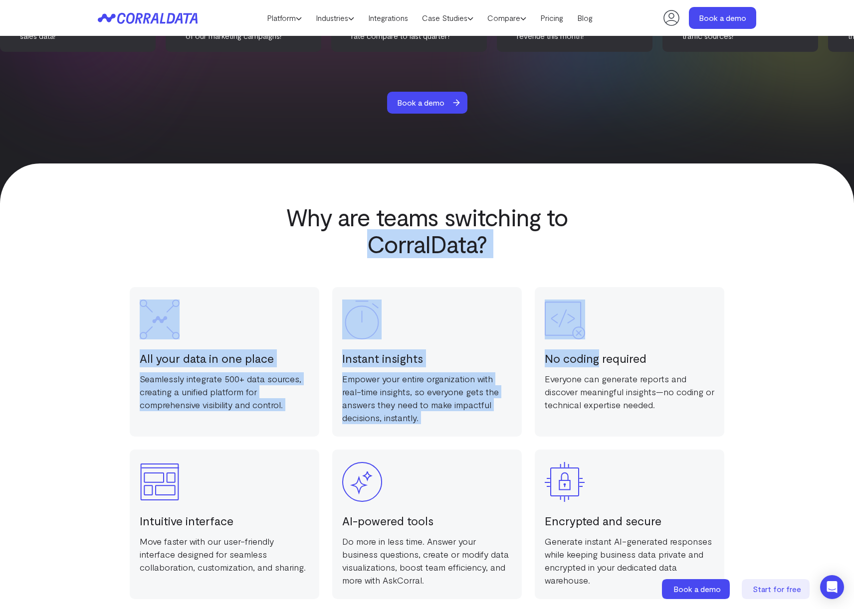
drag, startPoint x: 227, startPoint y: 242, endPoint x: 601, endPoint y: 361, distance: 392.6
click at [601, 361] on div "Why are teams switching to CorralData? All your data in one place Seamlessly in…" at bounding box center [427, 424] width 718 height 443
click at [603, 362] on h3 "No coding required" at bounding box center [630, 359] width 170 height 18
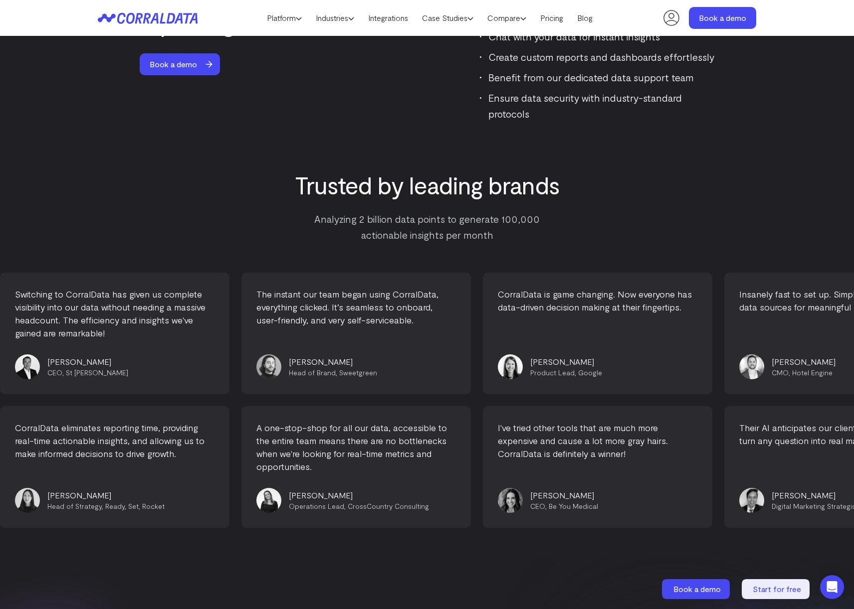
scroll to position [2520, 0]
